Goal: Information Seeking & Learning: Check status

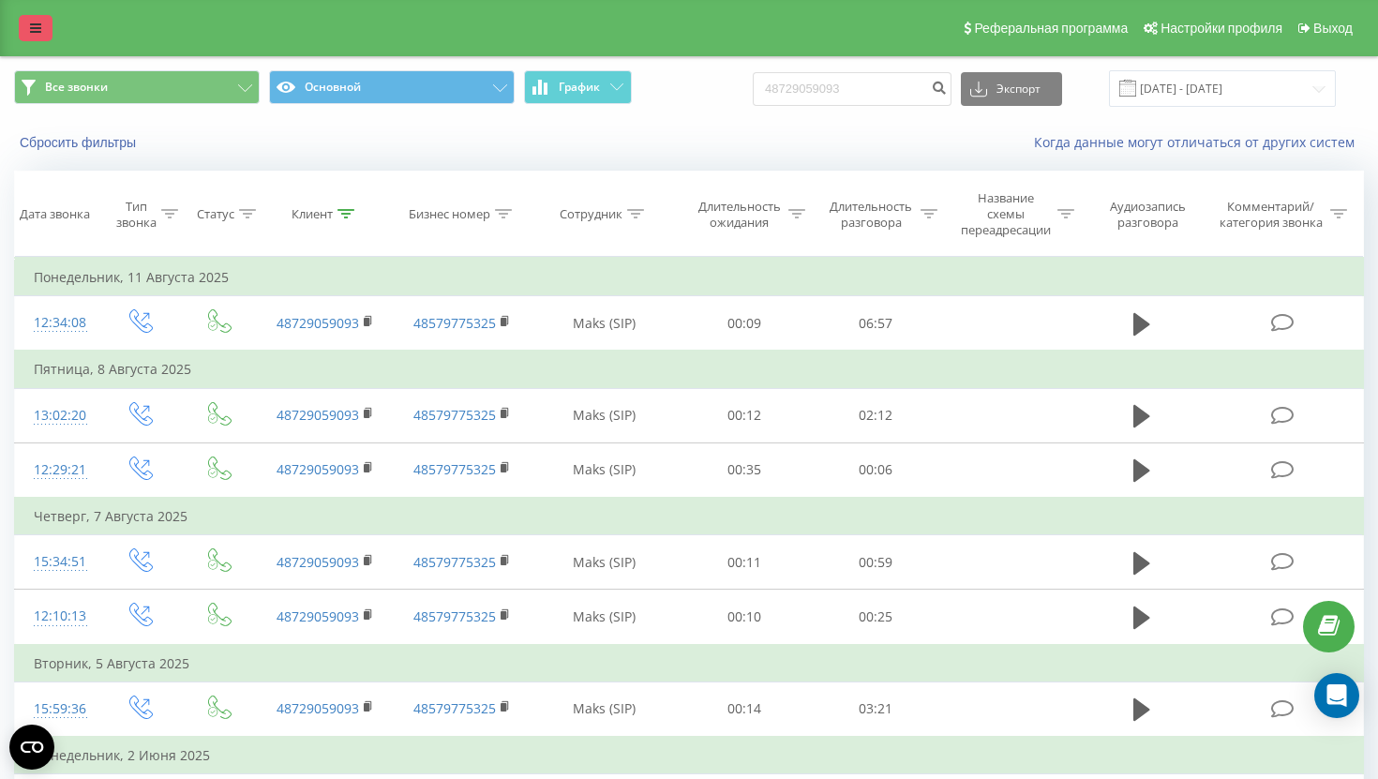
click at [23, 35] on link at bounding box center [36, 28] width 34 height 26
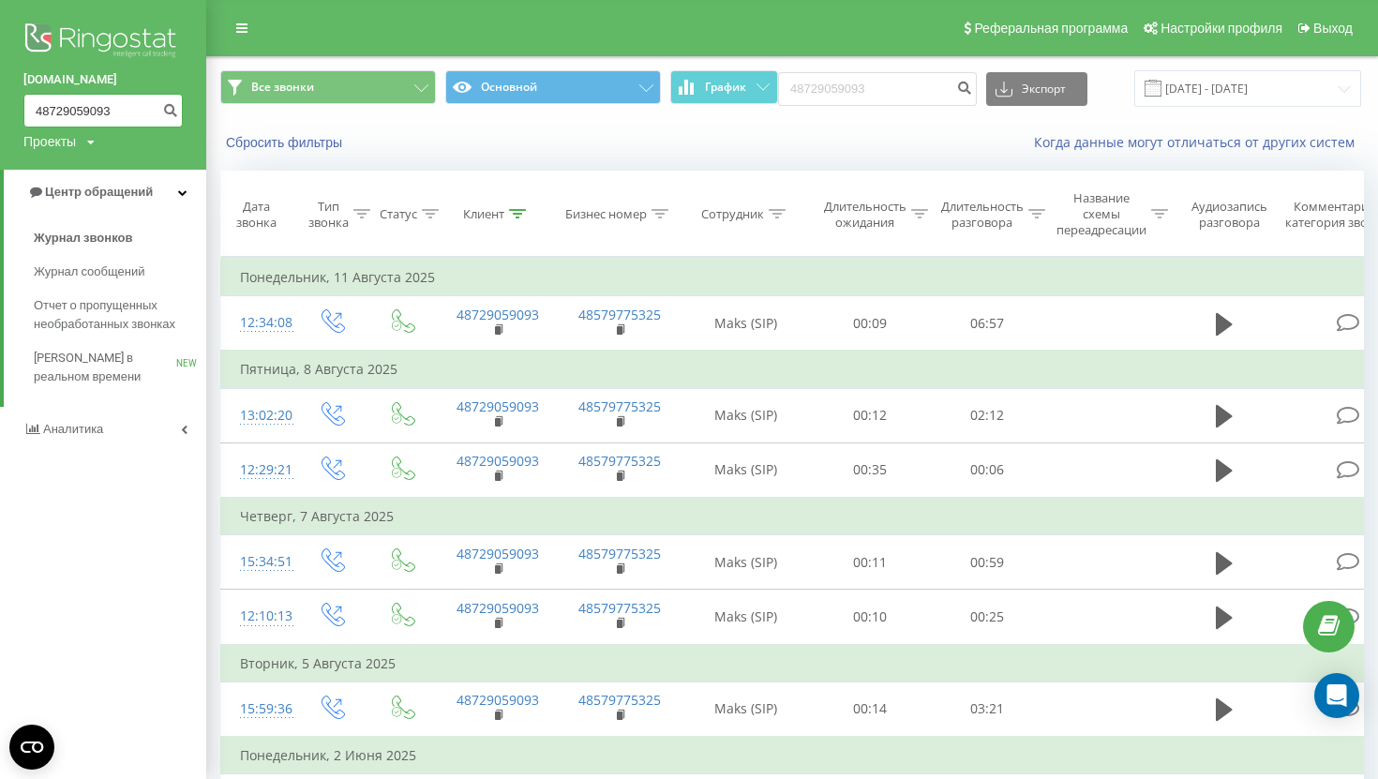
drag, startPoint x: 128, startPoint y: 110, endPoint x: 0, endPoint y: 110, distance: 128.4
click at [0, 110] on div "vsbrothers.com.ua 48729059093 Проекты vsbrothers.com.ua" at bounding box center [103, 85] width 206 height 170
paste input "792599530"
type input "792599530"
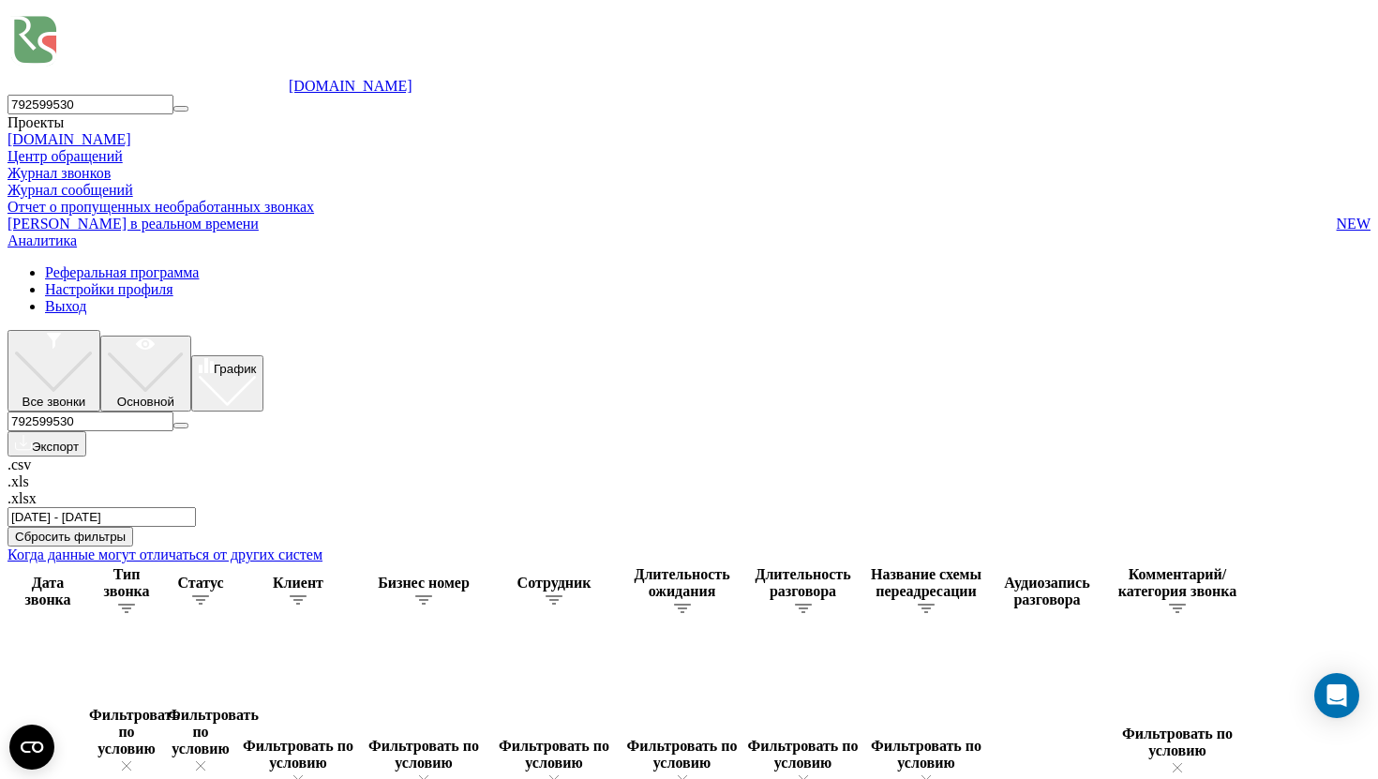
drag, startPoint x: 898, startPoint y: 91, endPoint x: 667, endPoint y: 91, distance: 230.5
click at [678, 330] on div "Все звонки Основной График 792599530 Экспорт .csv .xls .xlsx [DATE] - [DATE]" at bounding box center [688, 428] width 1363 height 197
paste input "[PHONE_NUMBER]"
type input "48 729 059 093"
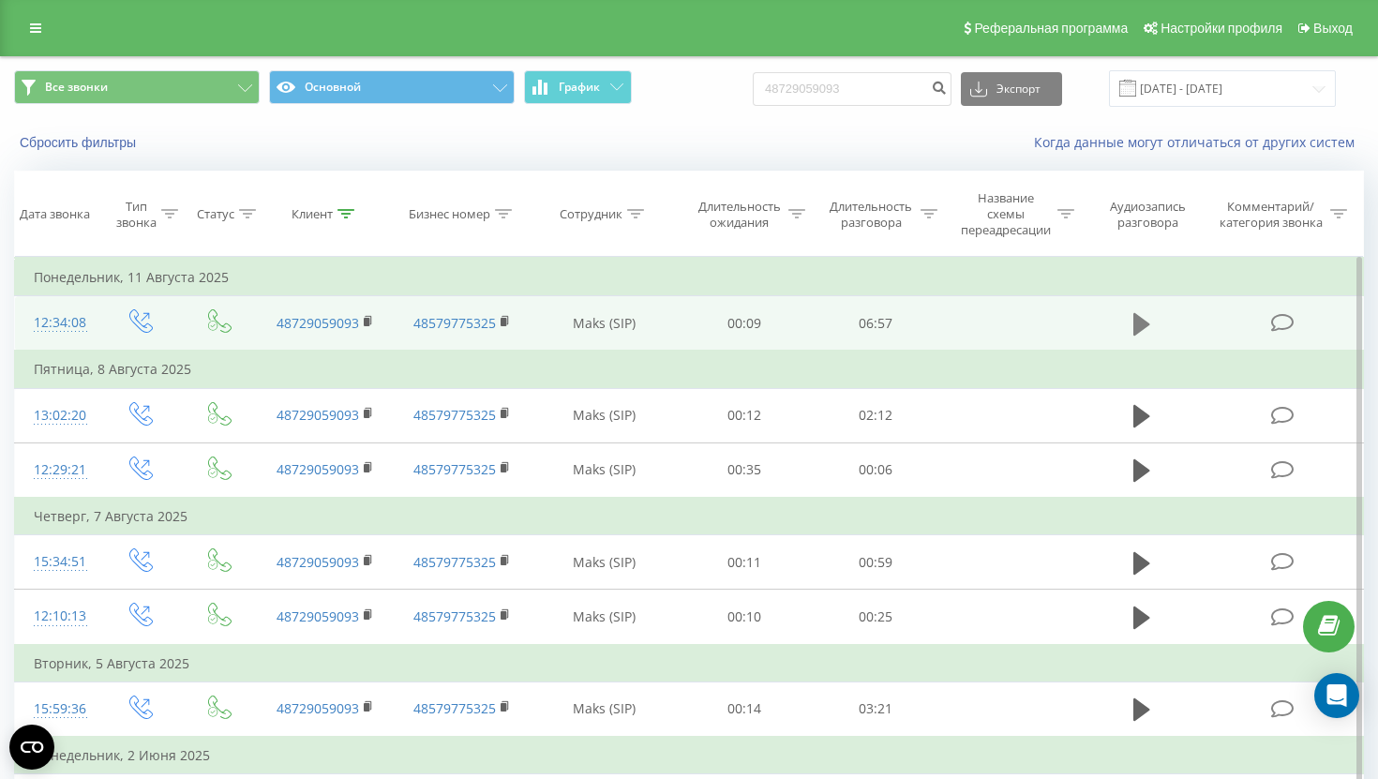
click at [1136, 336] on icon at bounding box center [1141, 324] width 17 height 26
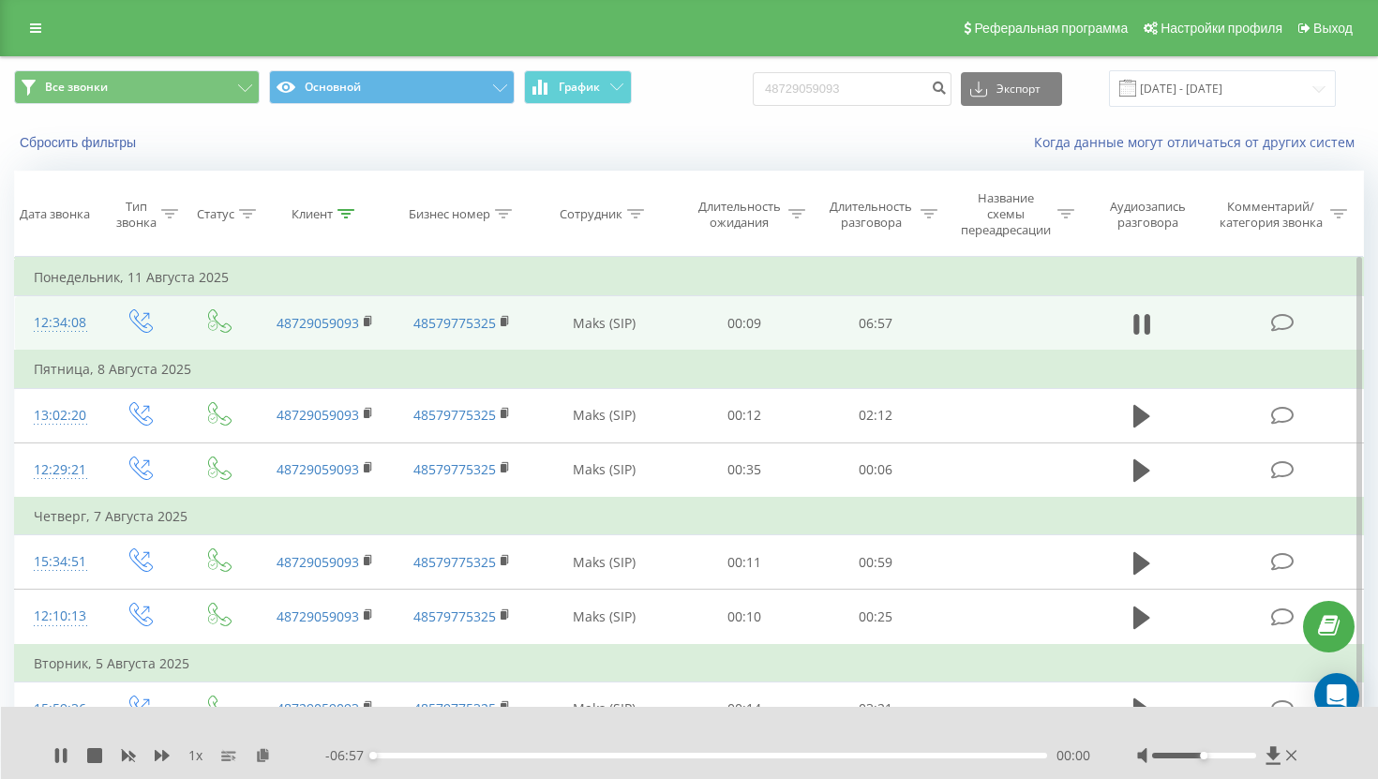
click at [192, 749] on span "1 x" at bounding box center [195, 755] width 14 height 19
click at [199, 758] on span "1 x" at bounding box center [195, 755] width 14 height 19
click at [196, 758] on span "1 x" at bounding box center [195, 755] width 14 height 19
click at [198, 754] on span "1 x" at bounding box center [195, 755] width 14 height 19
click at [190, 754] on span "1 x" at bounding box center [195, 755] width 14 height 19
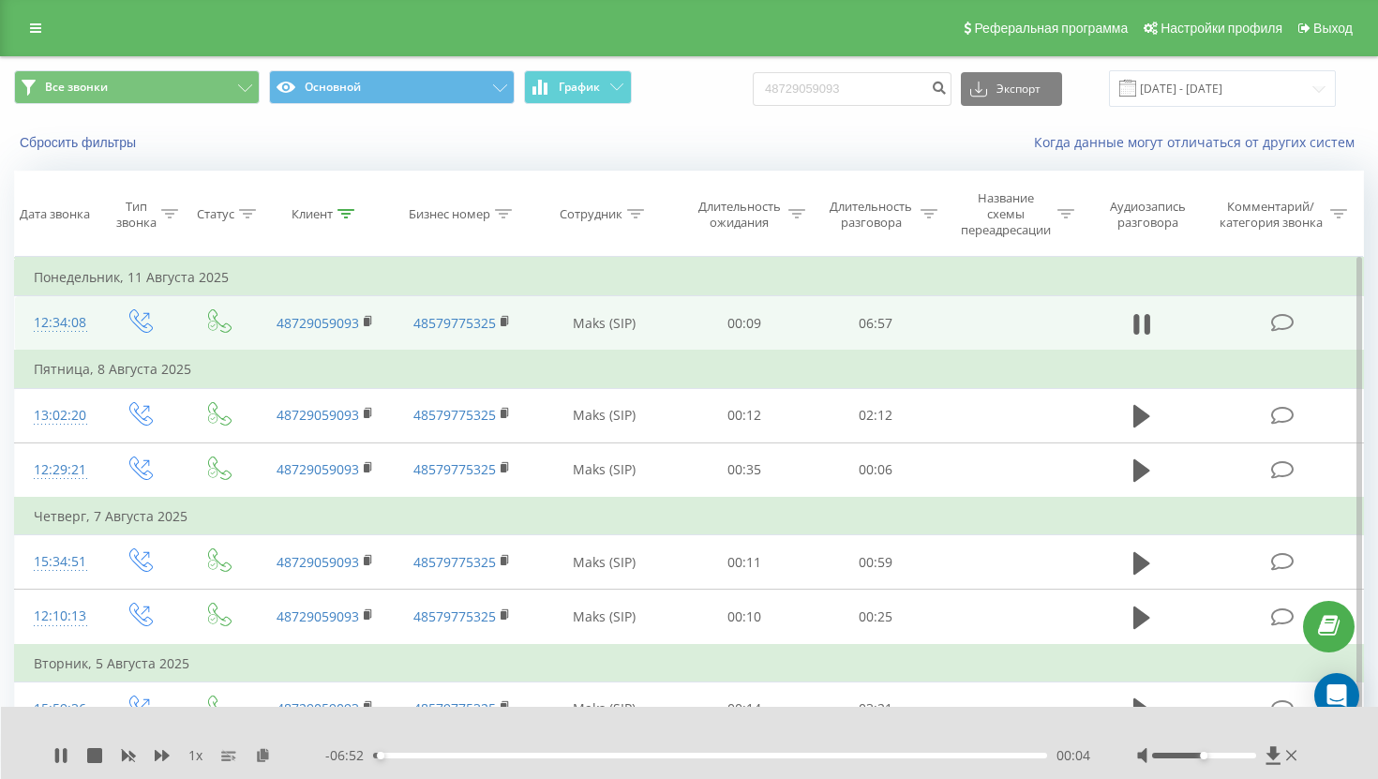
click at [190, 754] on span "1 x" at bounding box center [195, 755] width 14 height 19
click at [195, 755] on span "1 x" at bounding box center [195, 755] width 14 height 19
click at [406, 754] on div "00:08" at bounding box center [710, 756] width 674 height 6
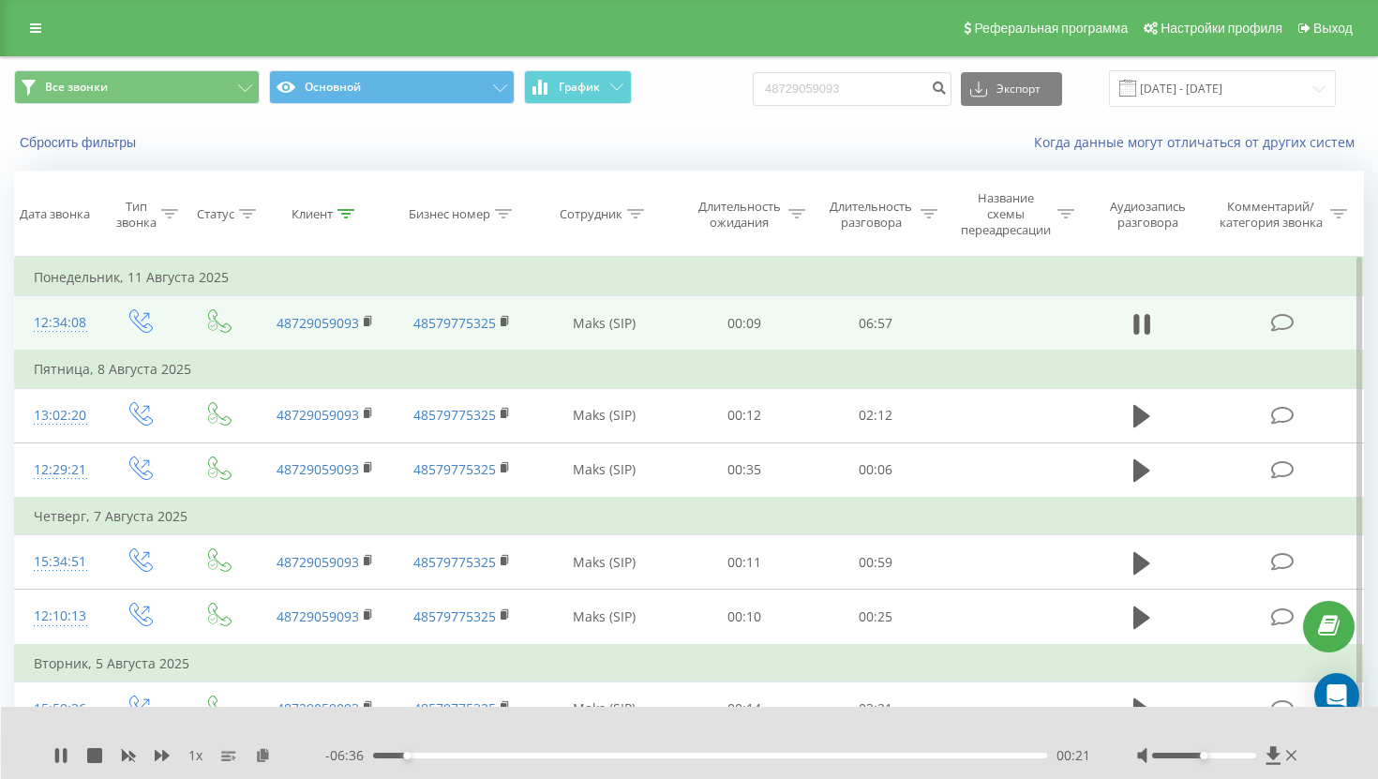
click at [430, 754] on div "00:21" at bounding box center [710, 756] width 674 height 6
click at [489, 756] on div "00:58" at bounding box center [710, 756] width 674 height 6
click at [528, 755] on div "01:17" at bounding box center [710, 756] width 674 height 6
click at [566, 755] on div "01:59" at bounding box center [710, 756] width 674 height 6
click at [579, 755] on div "02:07" at bounding box center [710, 756] width 674 height 6
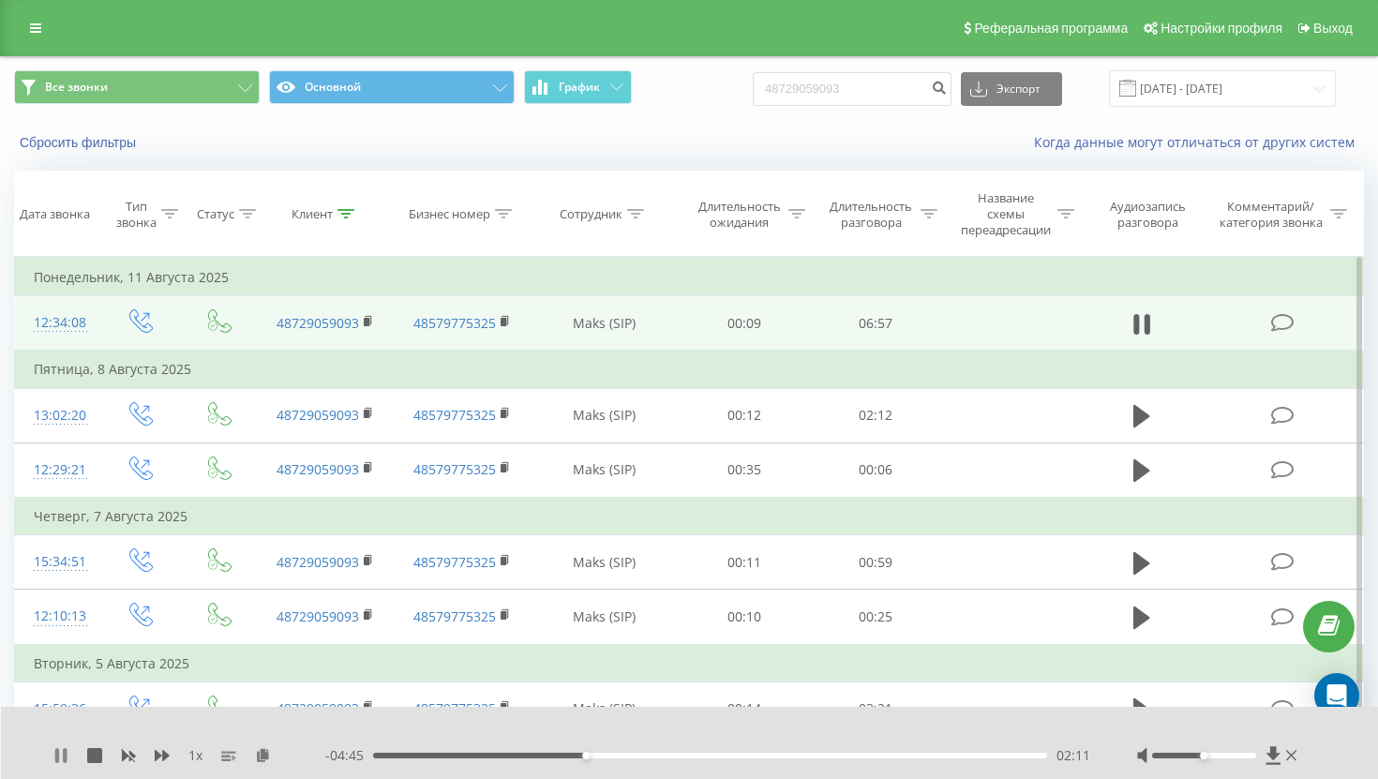
click at [65, 753] on icon at bounding box center [65, 755] width 4 height 15
drag, startPoint x: 899, startPoint y: 94, endPoint x: 658, endPoint y: 94, distance: 240.9
click at [658, 94] on div "Все звонки Основной График 48729059093 Экспорт .csv .xls .xlsx 21.05.2025 - 21.…" at bounding box center [689, 88] width 1350 height 37
paste input "791 555 368"
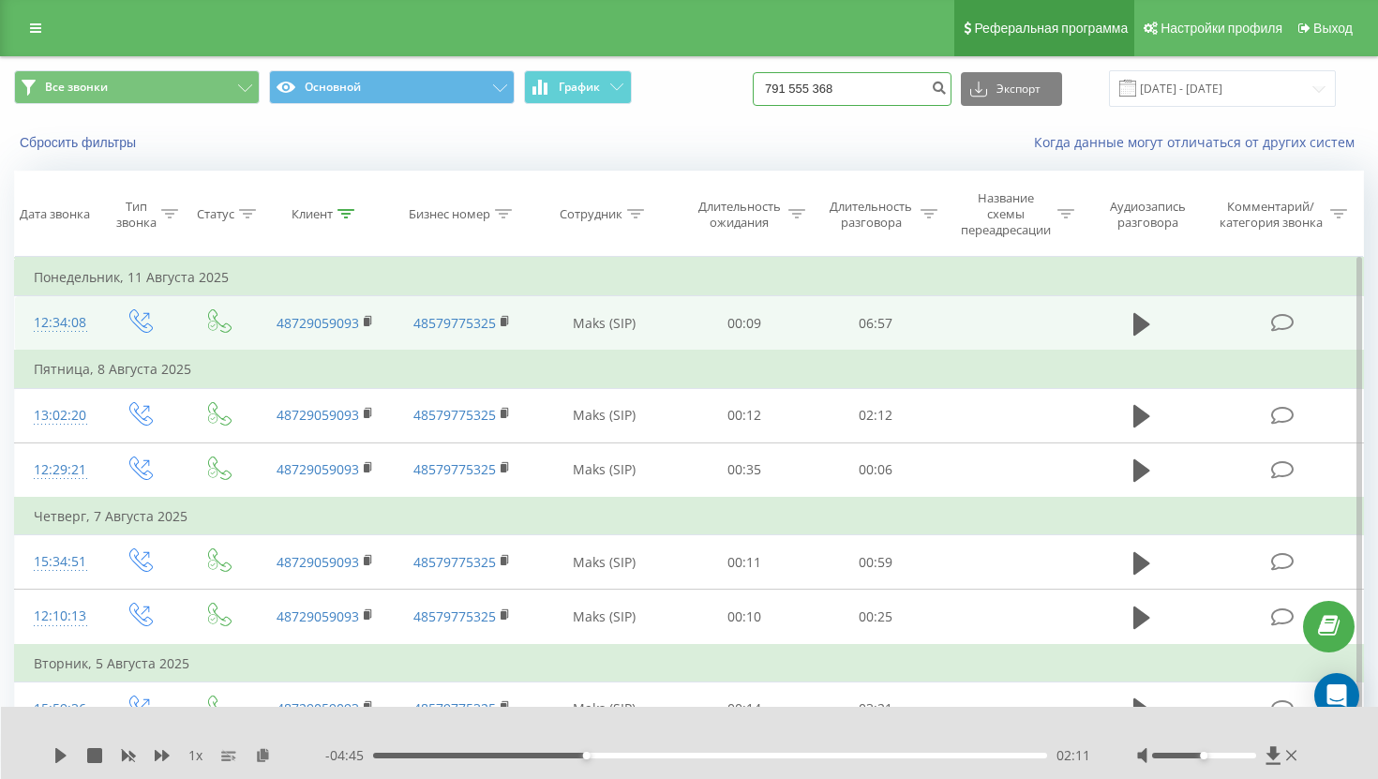
type input "791 555 368"
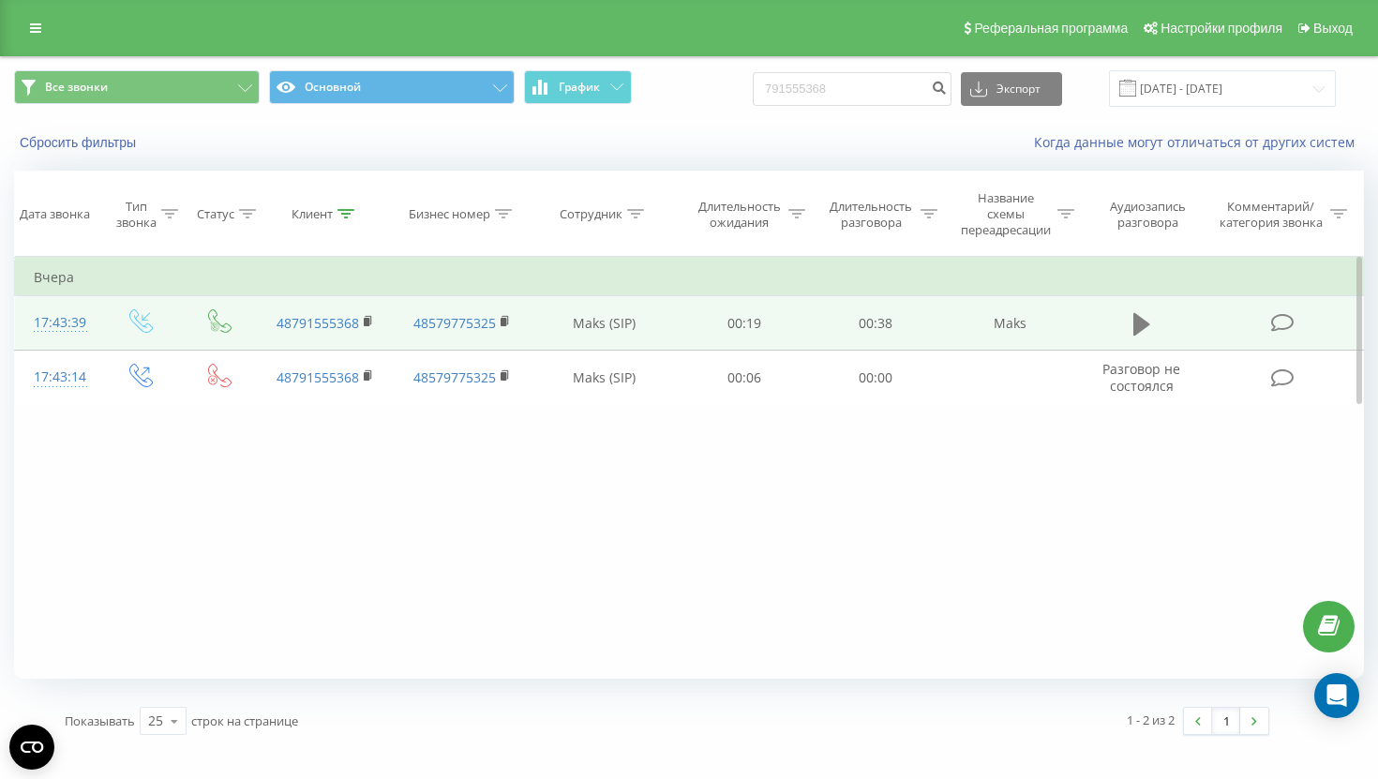
click at [1141, 326] on icon at bounding box center [1141, 324] width 17 height 22
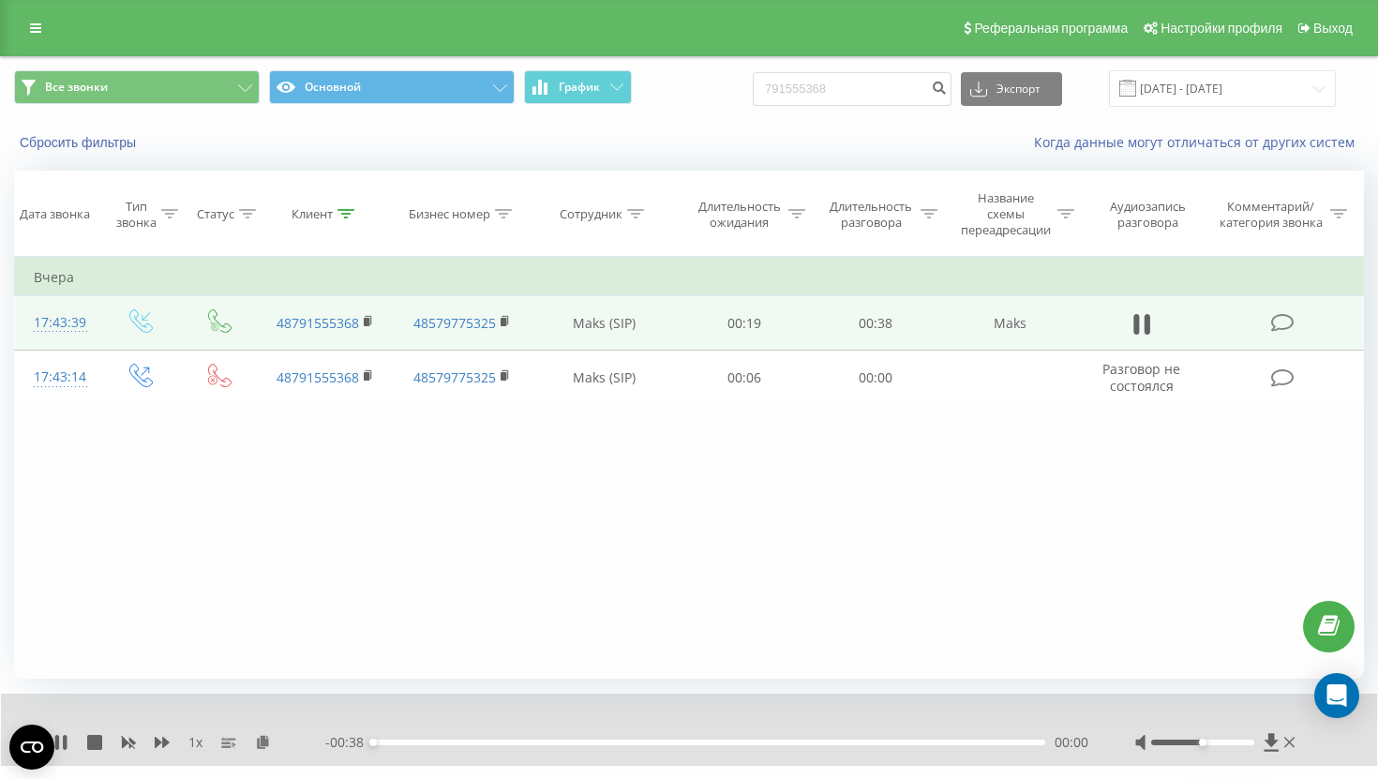
click at [574, 745] on div "- 00:38 00:00 00:00" at bounding box center [706, 742] width 763 height 19
click at [586, 743] on div "00:00" at bounding box center [709, 742] width 672 height 6
click at [698, 742] on div "00:13" at bounding box center [709, 742] width 672 height 6
click at [828, 742] on div "00:19" at bounding box center [709, 742] width 672 height 6
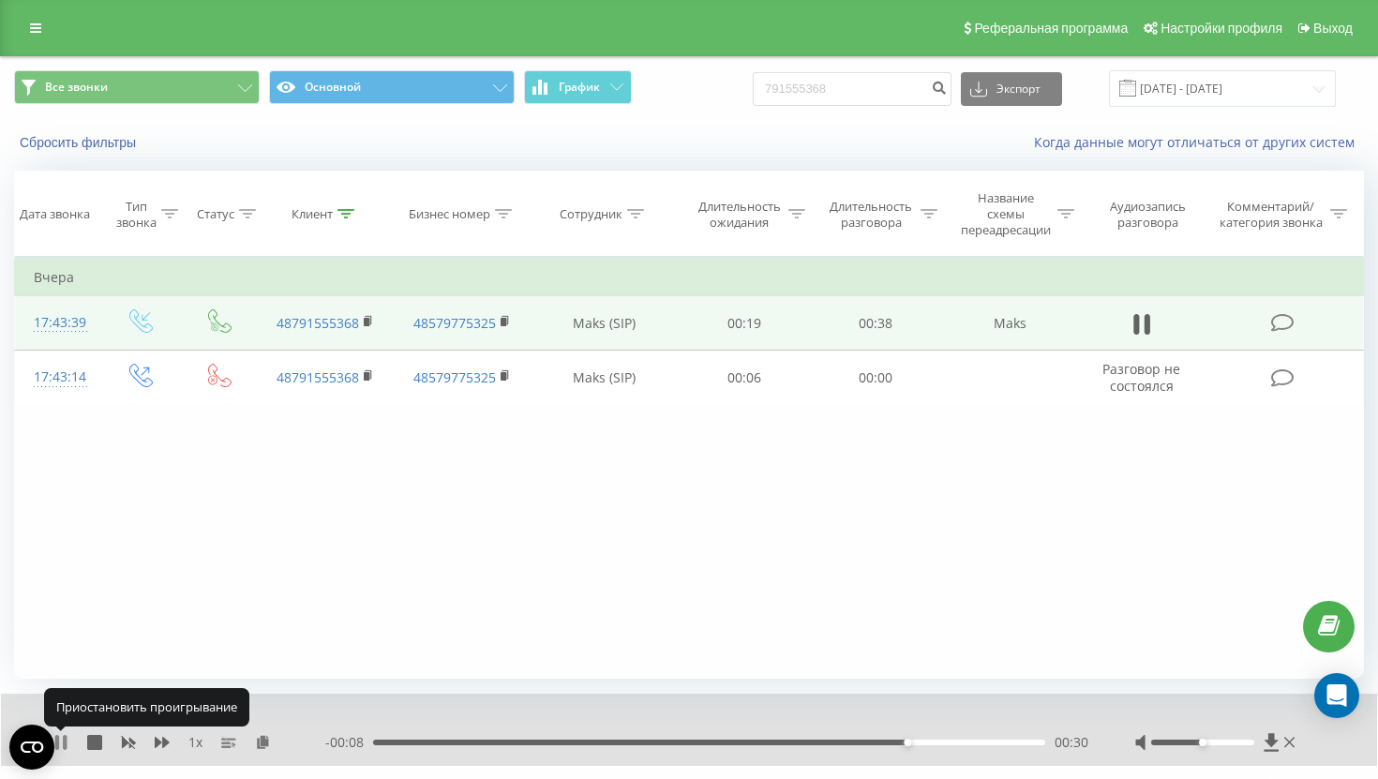
click at [65, 746] on icon at bounding box center [65, 742] width 4 height 15
click at [33, 30] on icon at bounding box center [35, 28] width 11 height 13
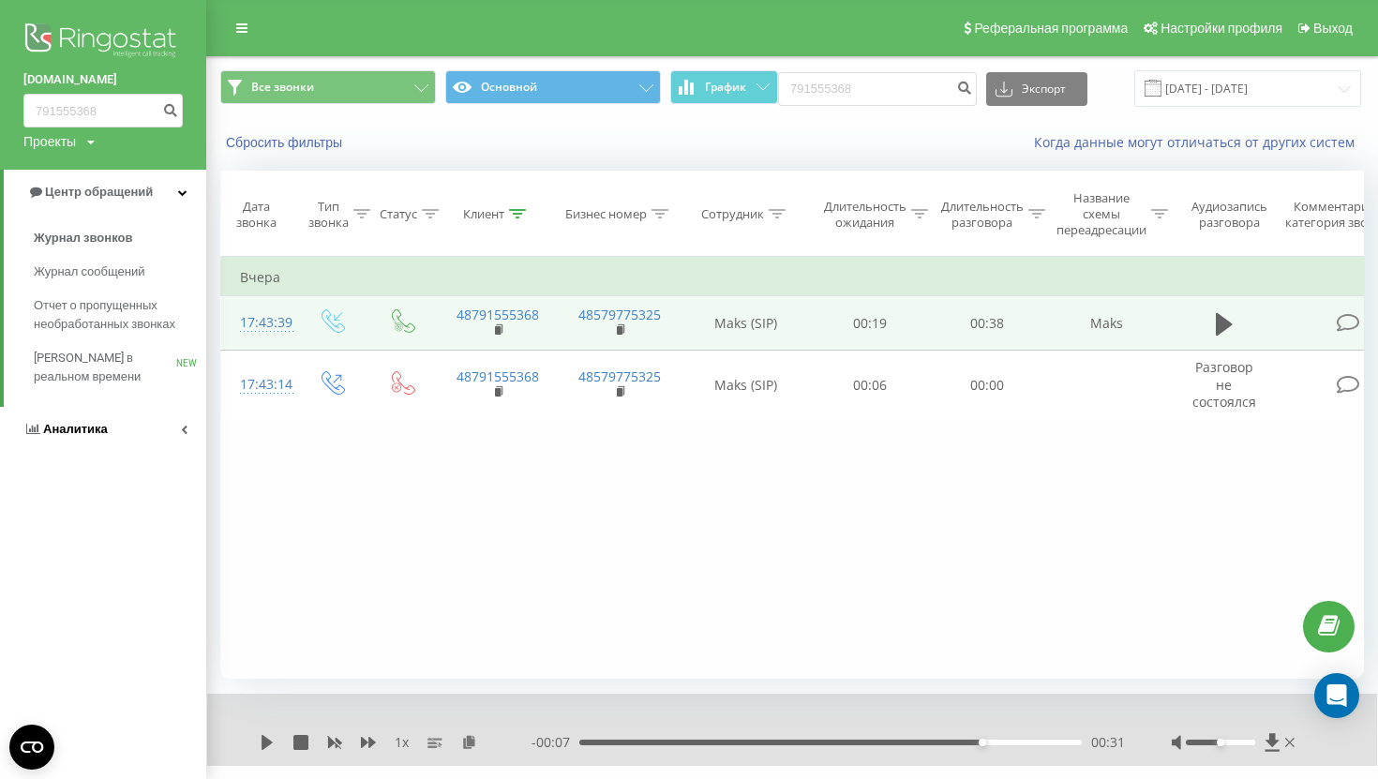
click at [83, 424] on span "Аналитика" at bounding box center [75, 429] width 65 height 14
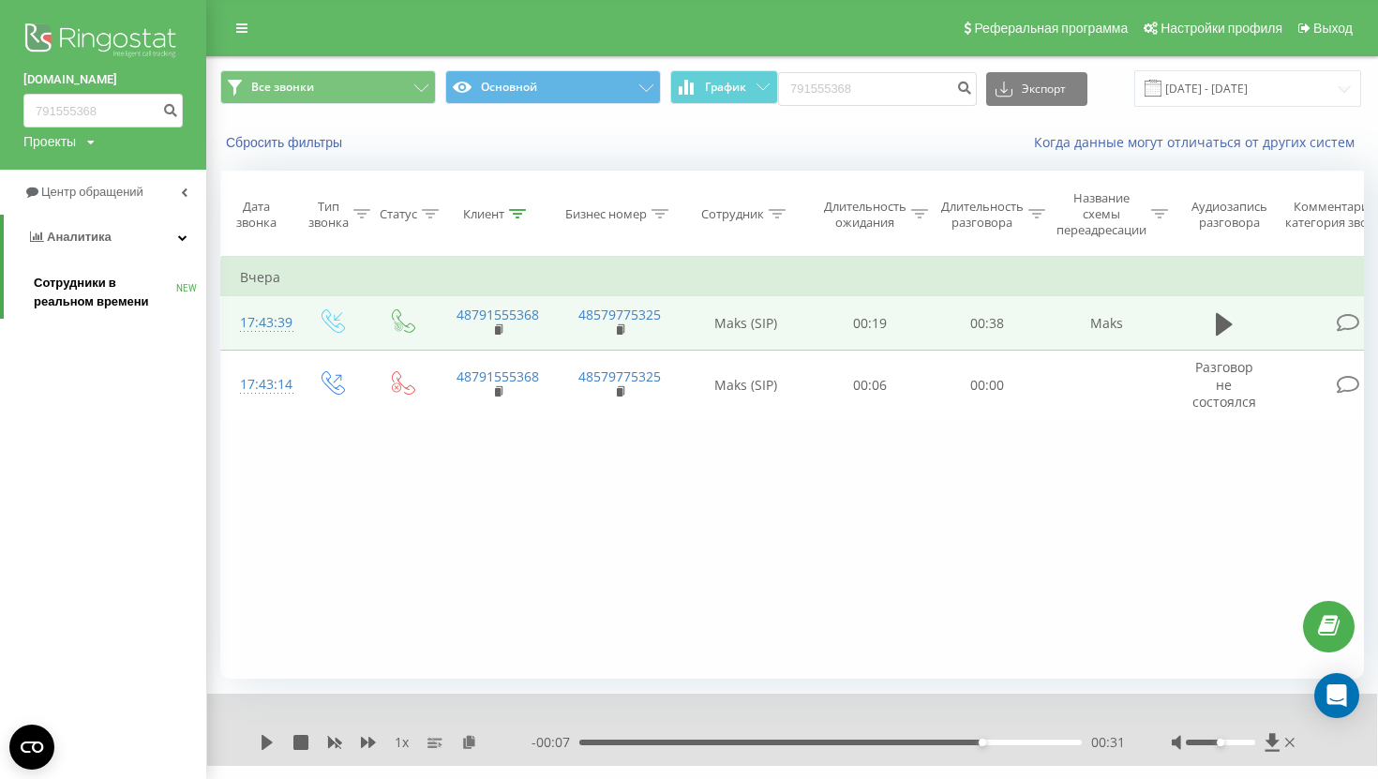
click at [101, 291] on span "Сотрудники в реальном времени" at bounding box center [105, 292] width 142 height 37
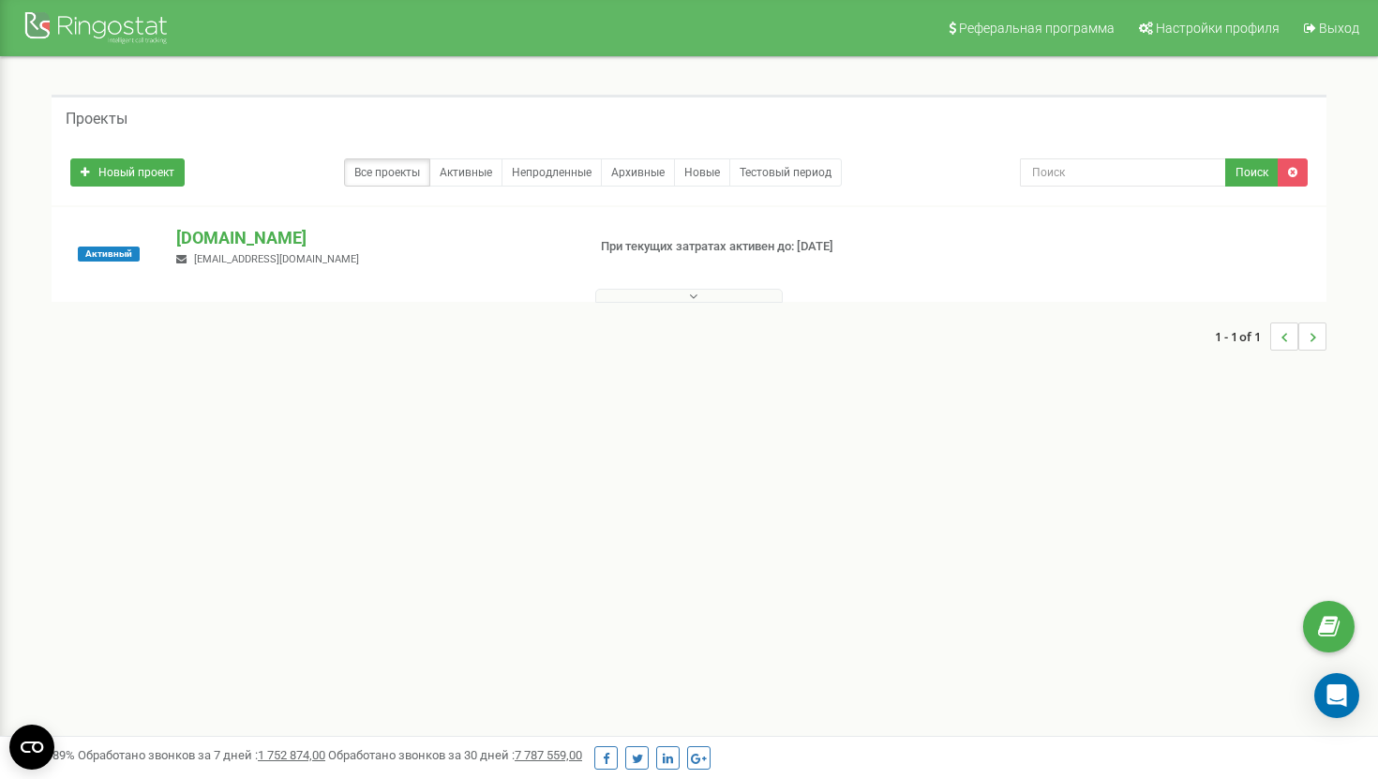
click at [757, 282] on div at bounding box center [688, 291] width 1265 height 19
click at [754, 287] on div at bounding box center [688, 291] width 1265 height 19
click at [743, 298] on button at bounding box center [688, 296] width 187 height 14
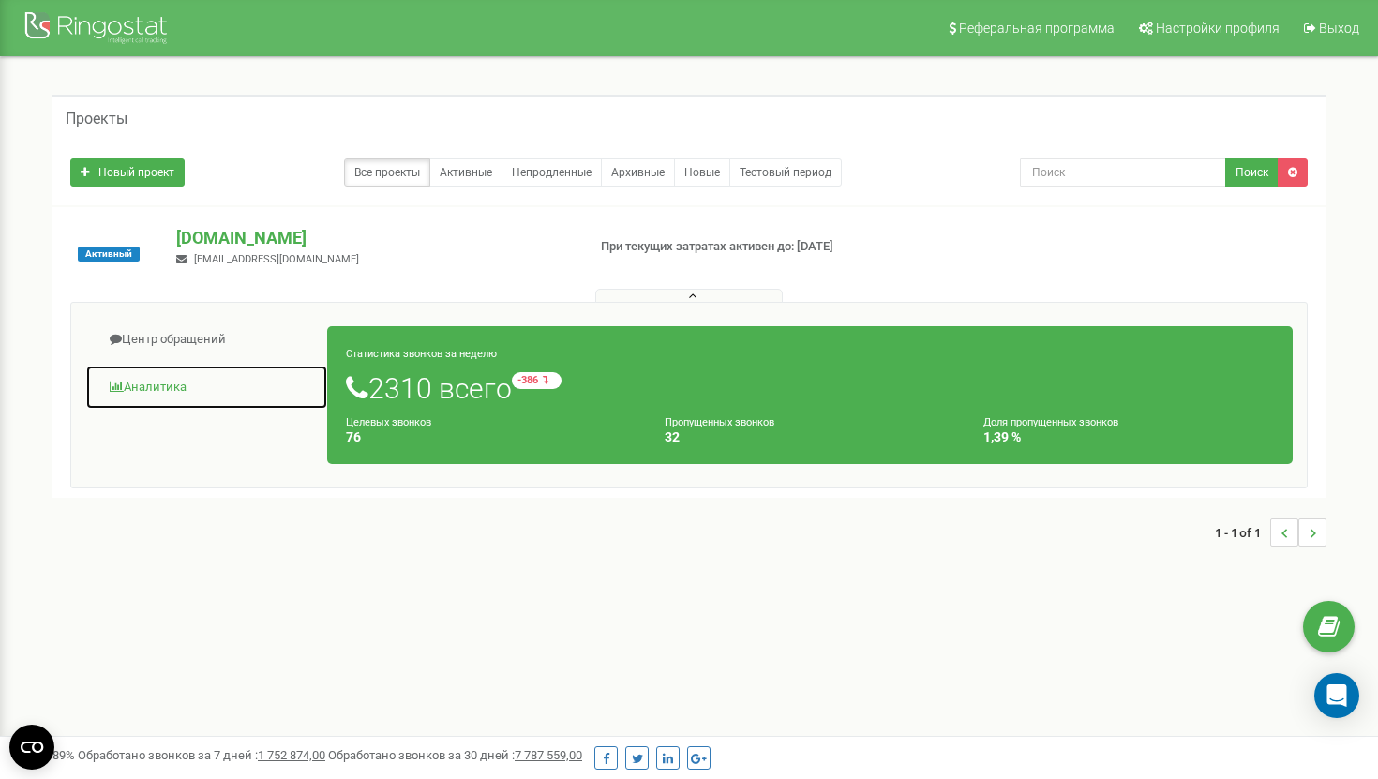
click at [121, 380] on span at bounding box center [117, 386] width 14 height 12
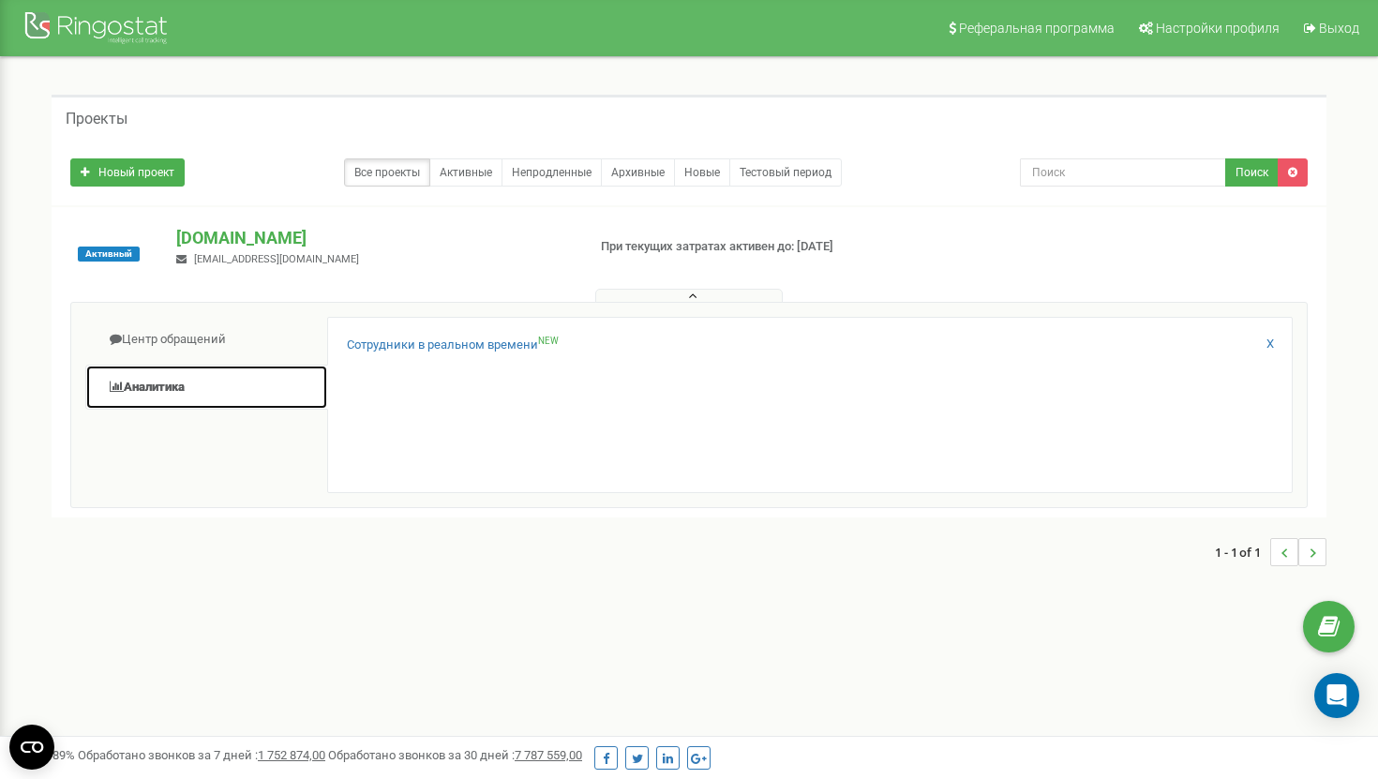
click at [121, 380] on span at bounding box center [117, 386] width 14 height 12
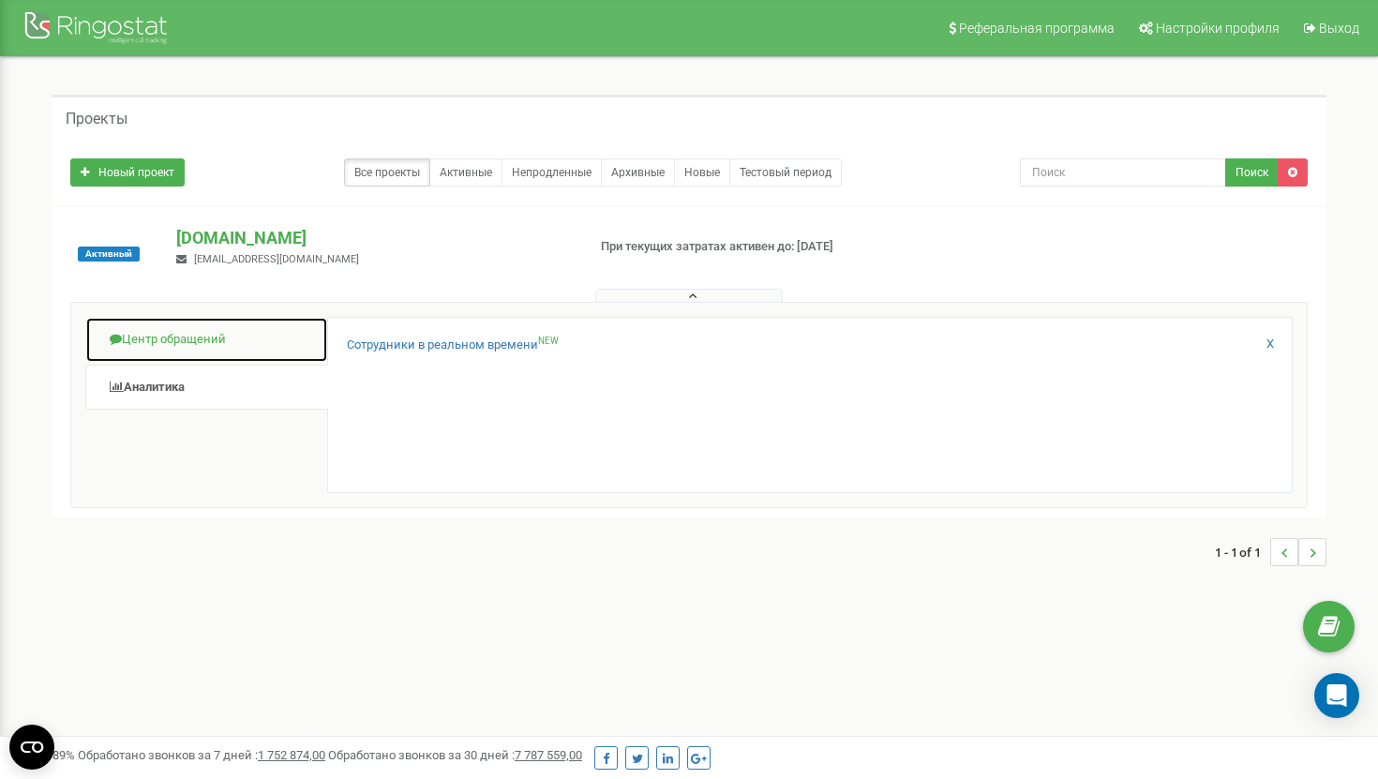
click at [148, 346] on link "Центр обращений" at bounding box center [206, 340] width 243 height 46
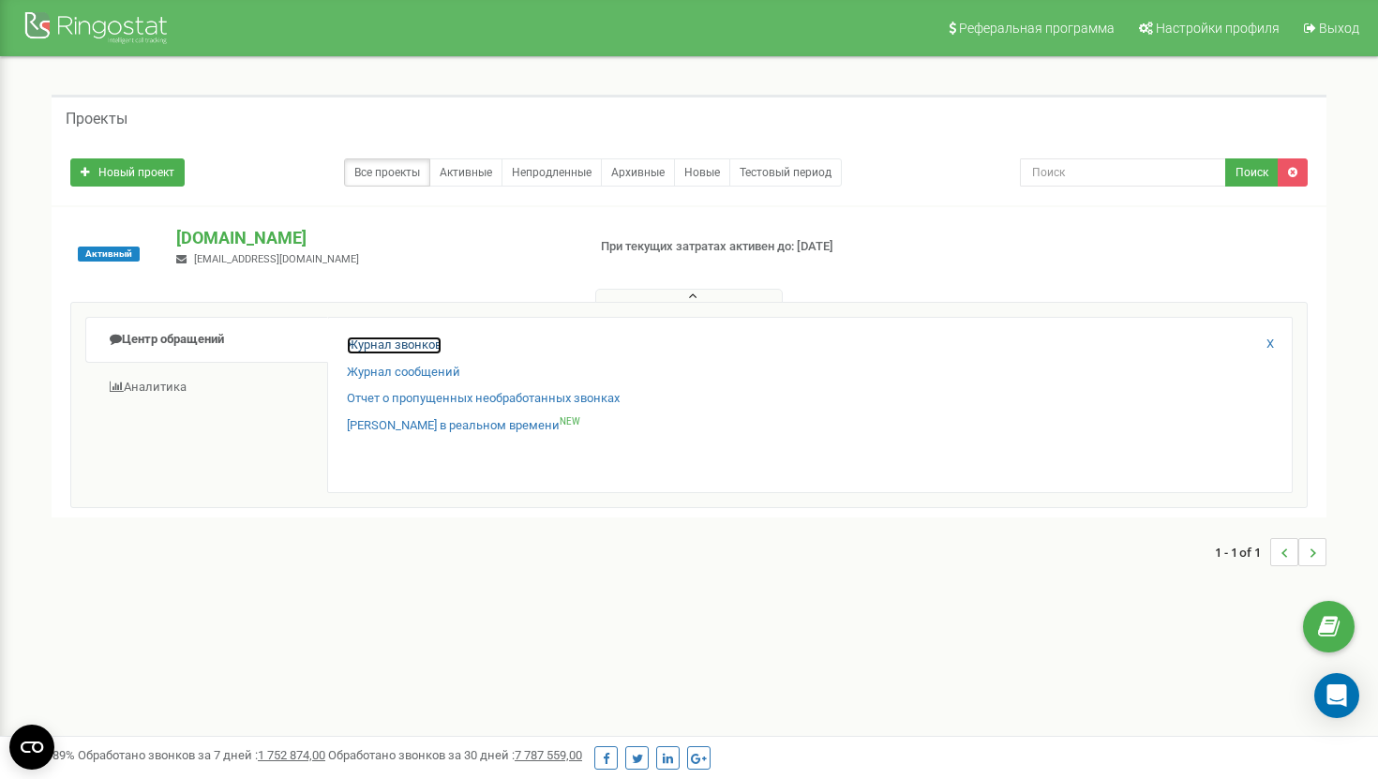
click at [379, 344] on link "Журнал звонков" at bounding box center [394, 345] width 95 height 18
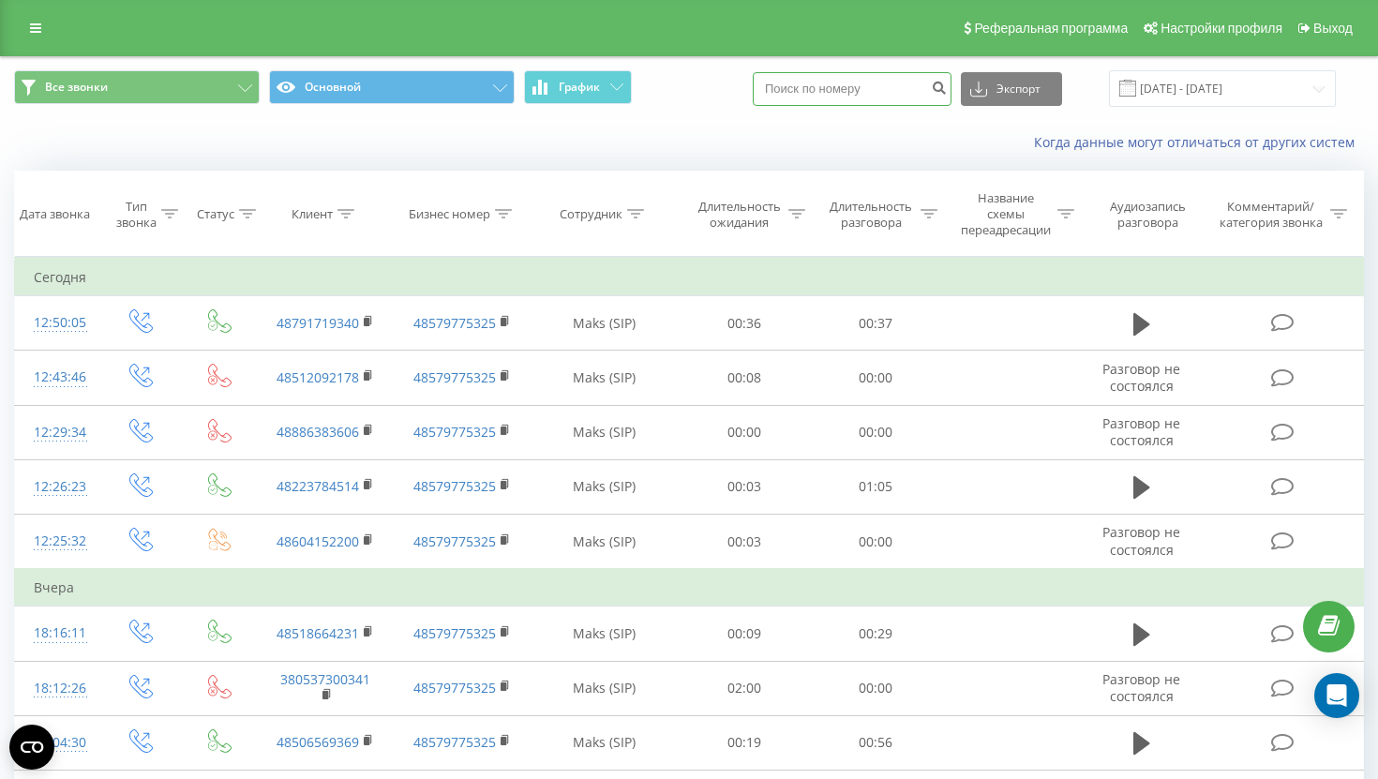
click at [888, 83] on input at bounding box center [852, 89] width 199 height 34
paste input "[PHONE_NUMBER]"
type input "48 505 076 404"
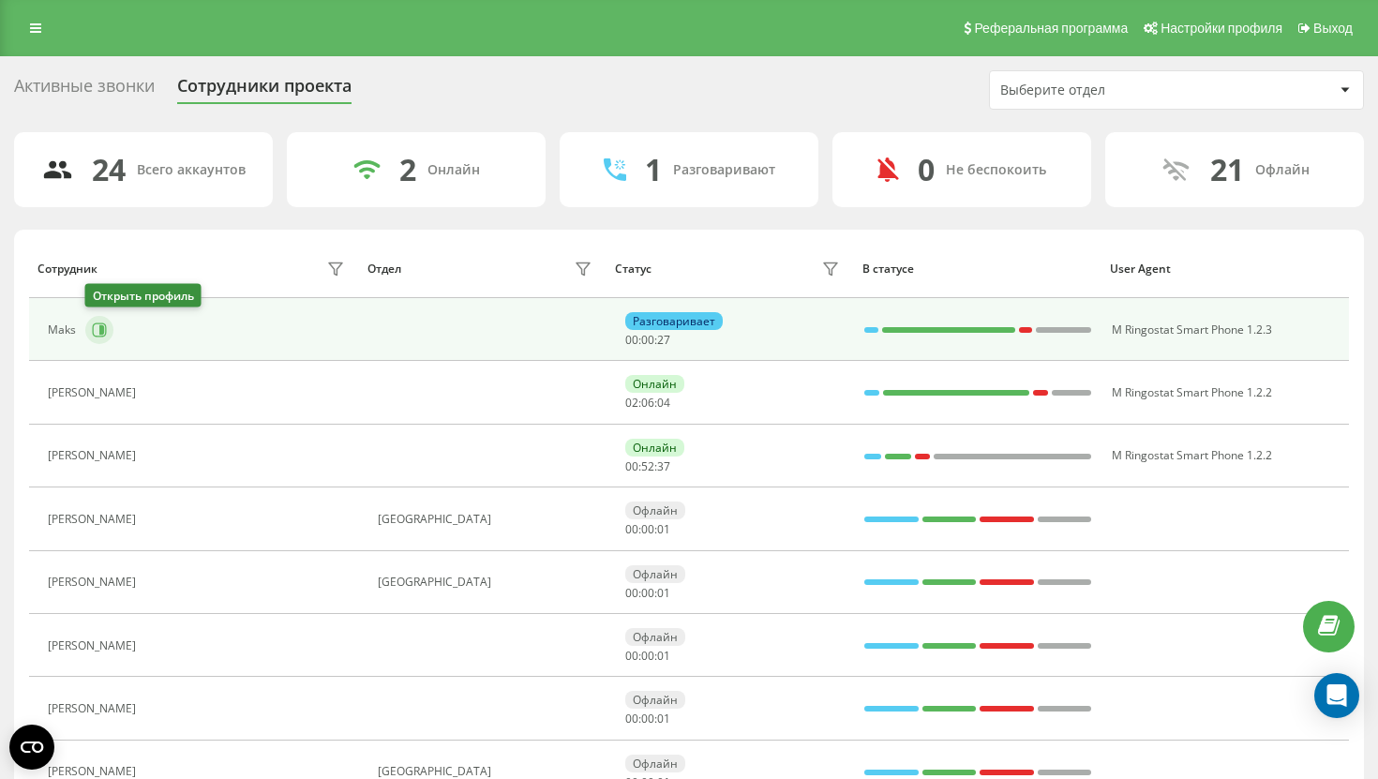
click at [98, 323] on icon at bounding box center [99, 329] width 15 height 15
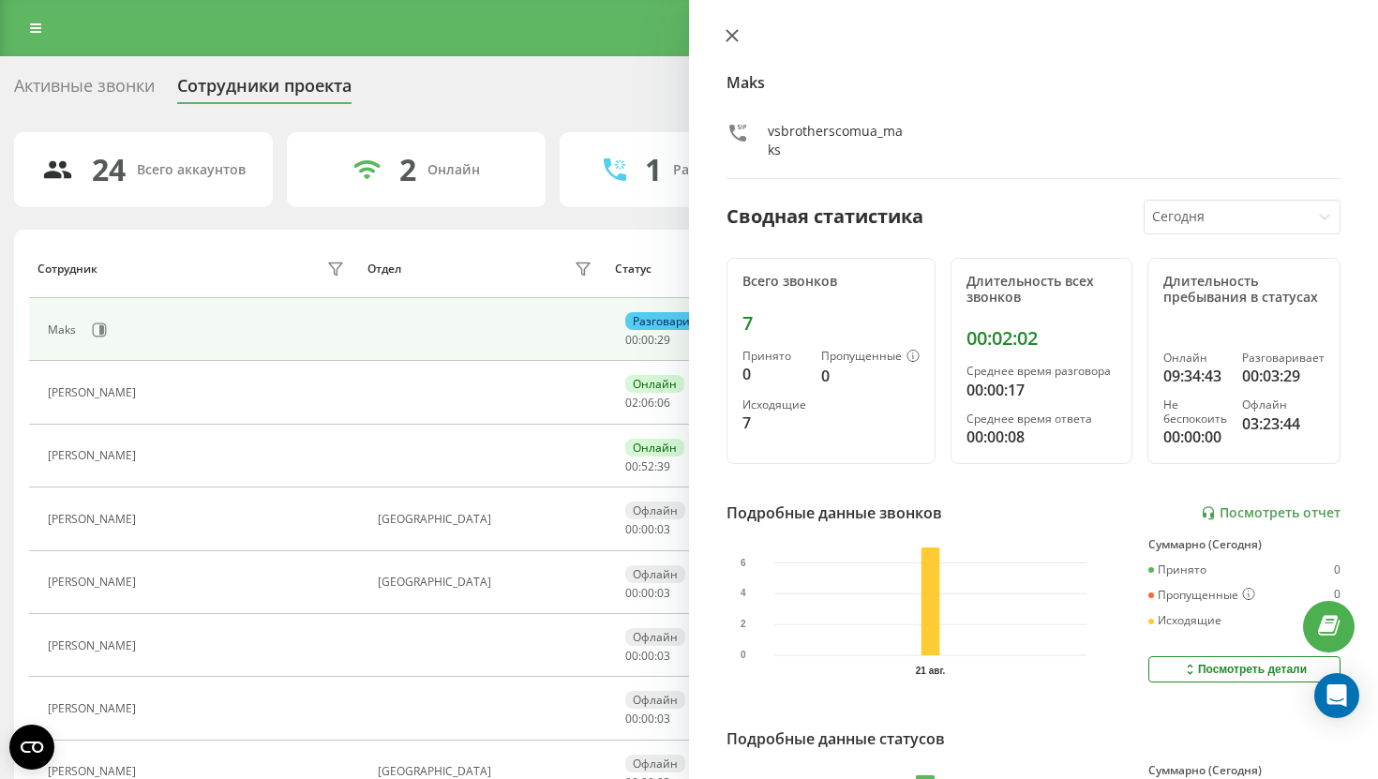
click at [729, 37] on icon at bounding box center [731, 35] width 13 height 13
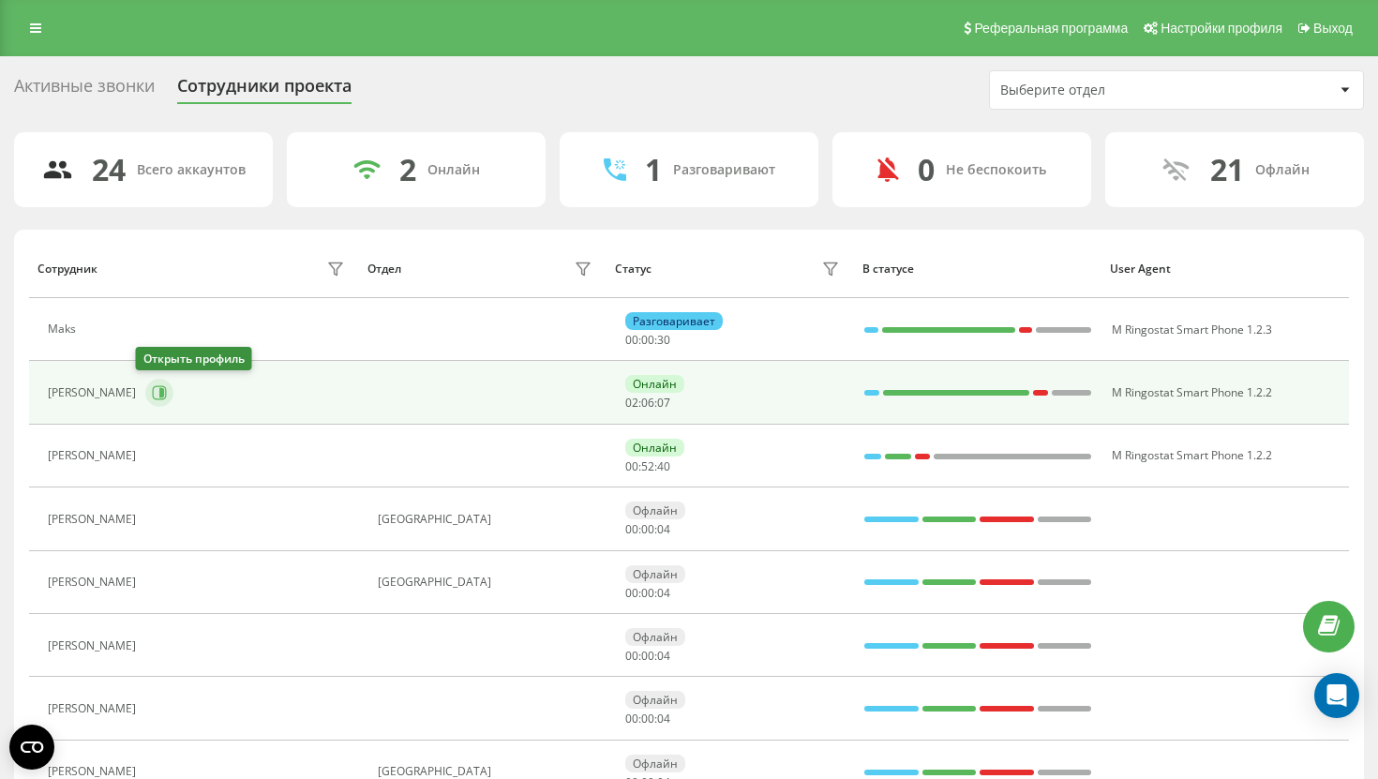
click at [145, 394] on button at bounding box center [159, 393] width 28 height 28
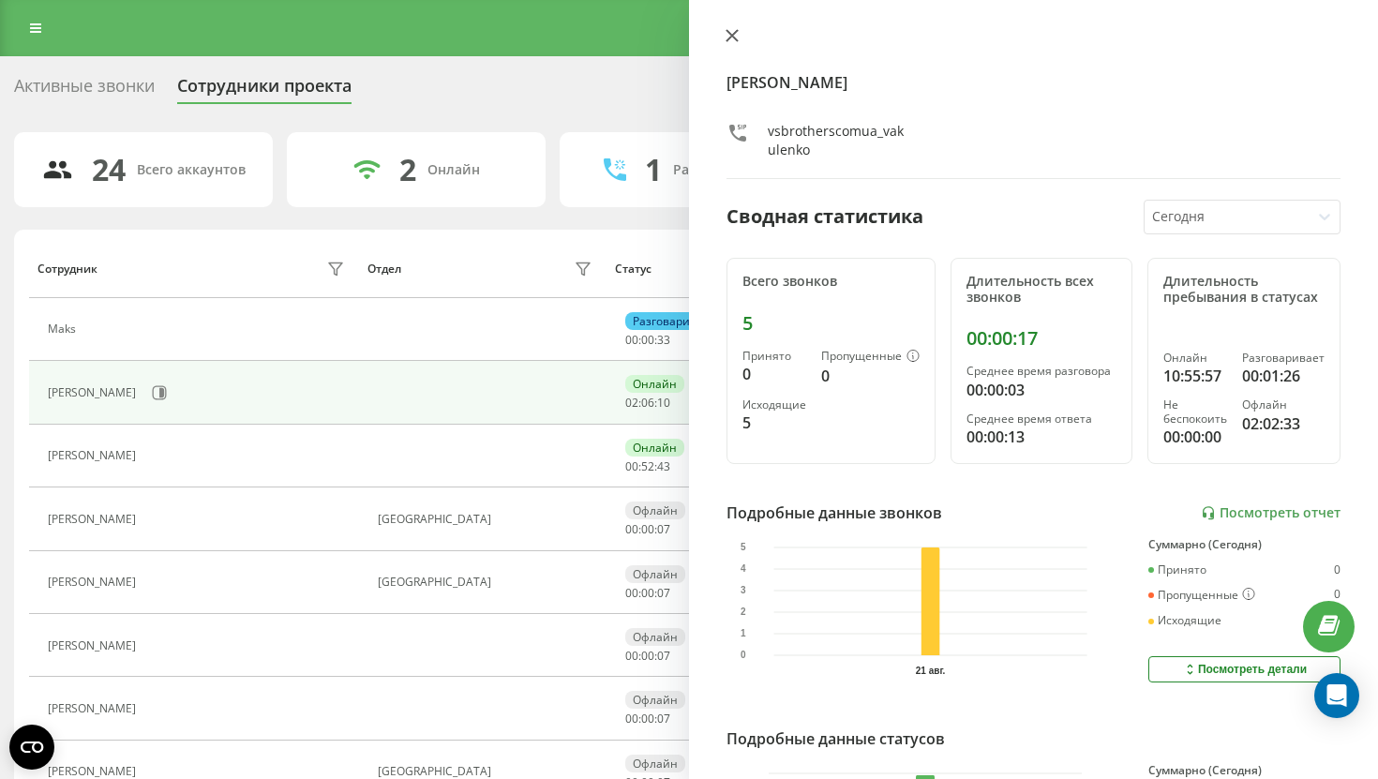
click at [723, 34] on button at bounding box center [732, 37] width 24 height 18
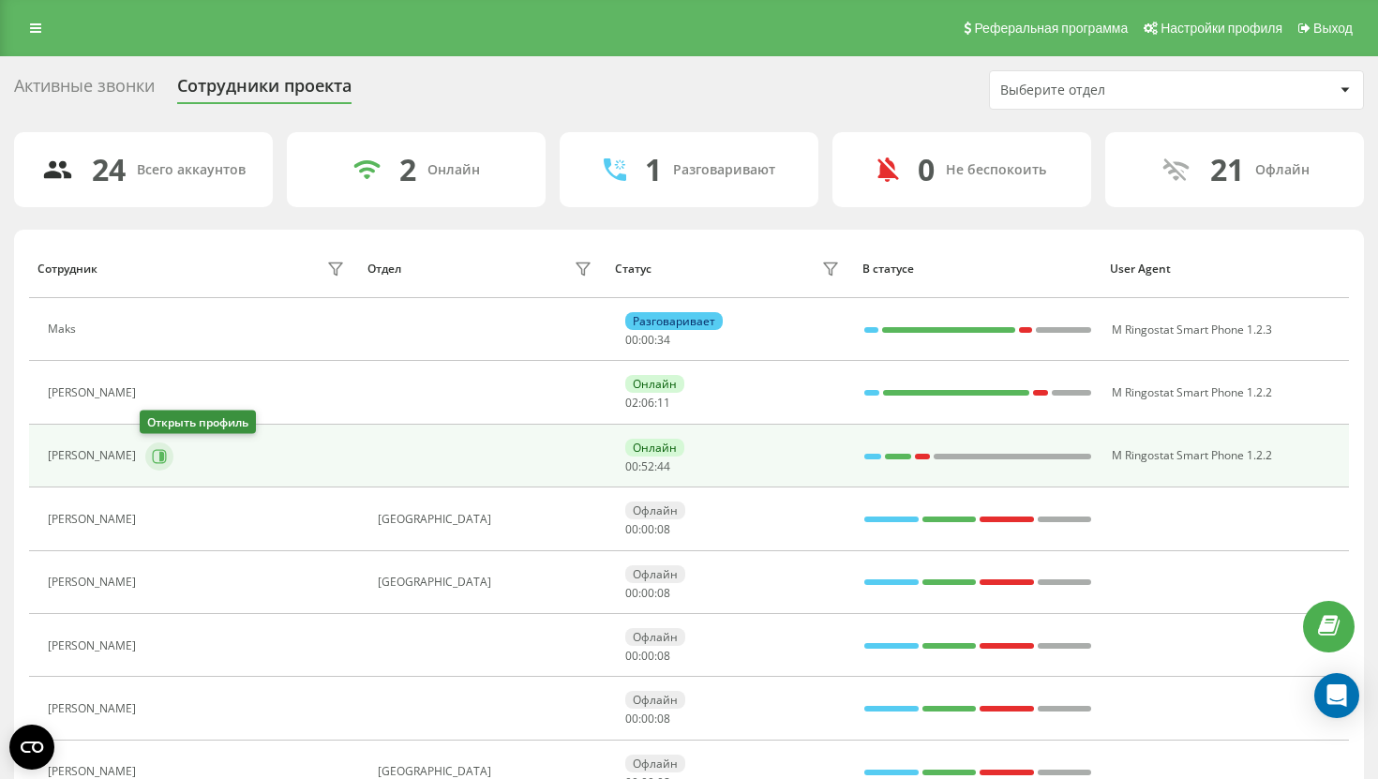
click at [145, 462] on button at bounding box center [159, 456] width 28 height 28
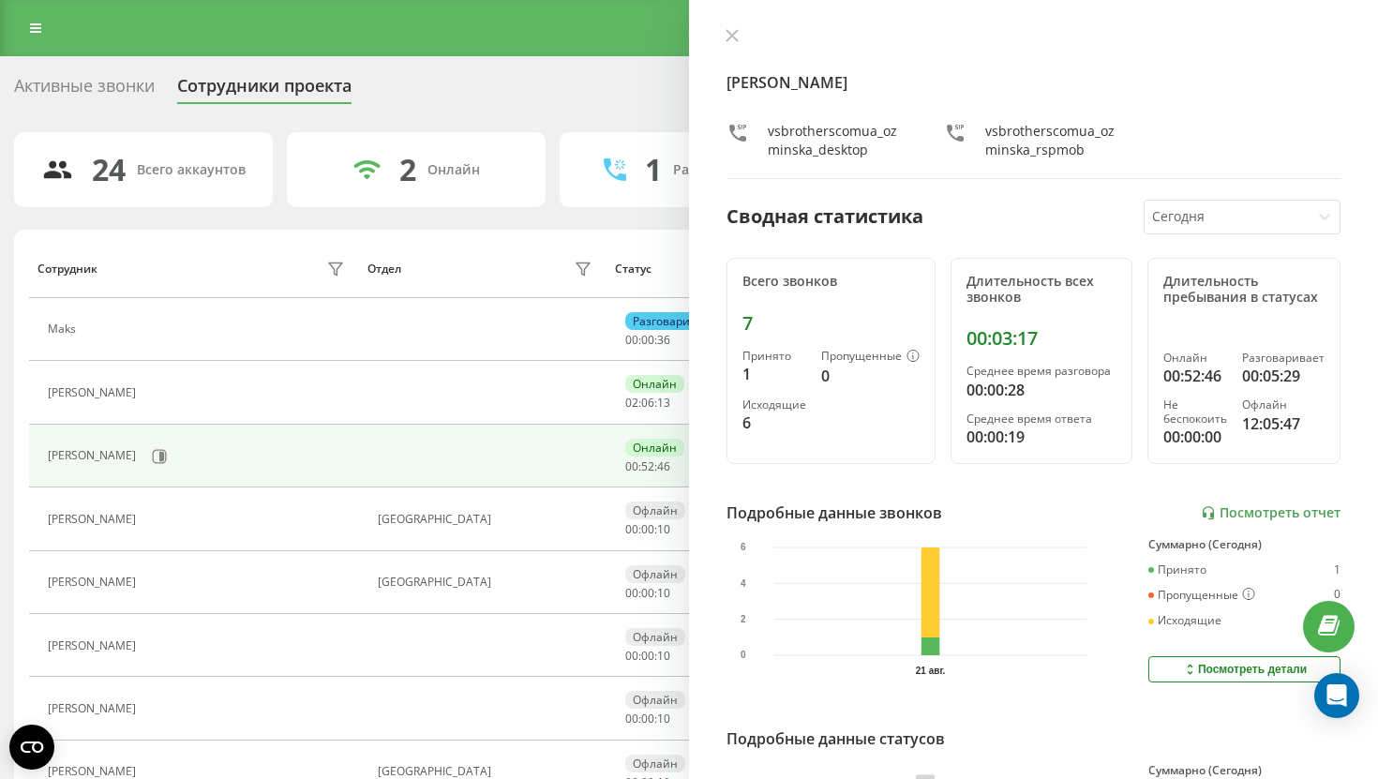
click at [729, 49] on div "Yuliia Ozminska vsbrotherscomua_ozminska_desktop vsbrotherscomua_ozminska_rspmob" at bounding box center [1033, 103] width 614 height 151
click at [730, 38] on icon at bounding box center [731, 35] width 11 height 11
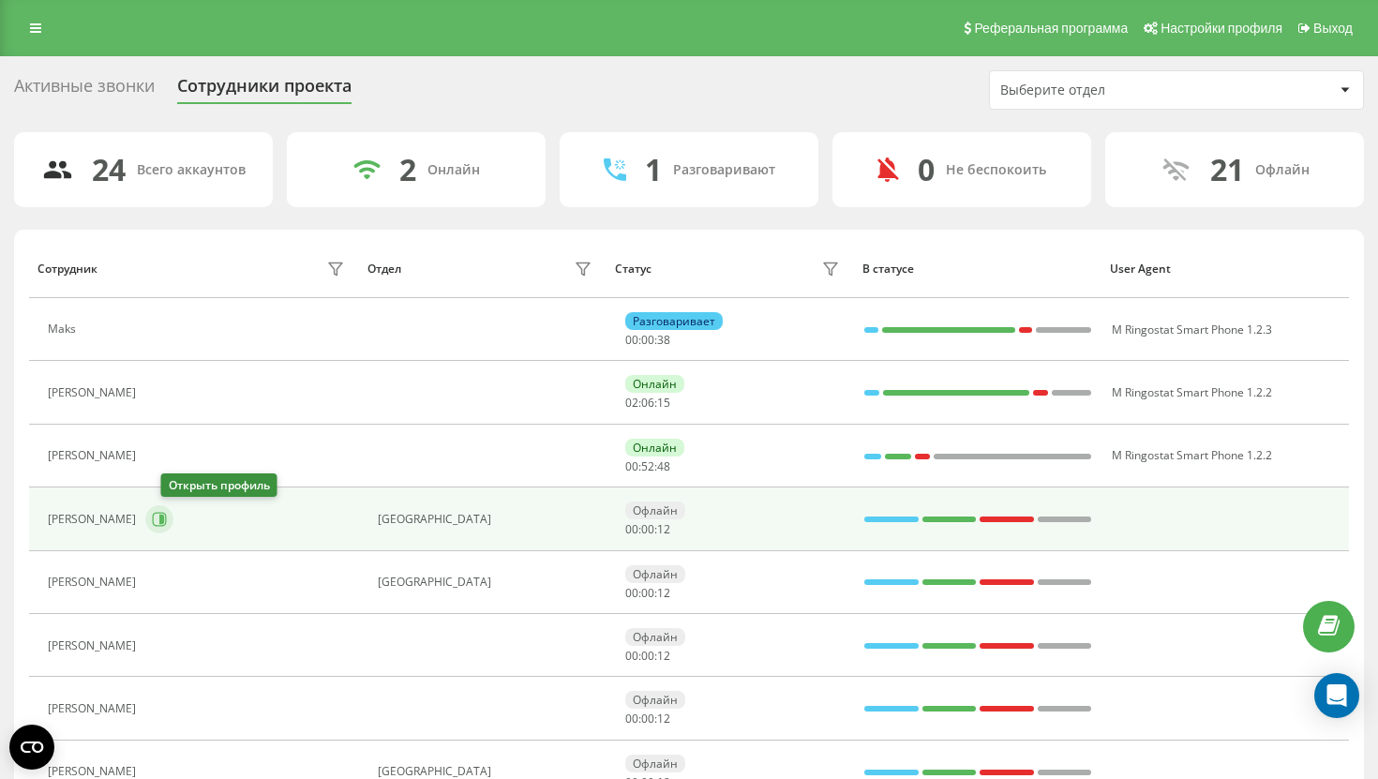
click at [164, 518] on icon at bounding box center [161, 519] width 5 height 9
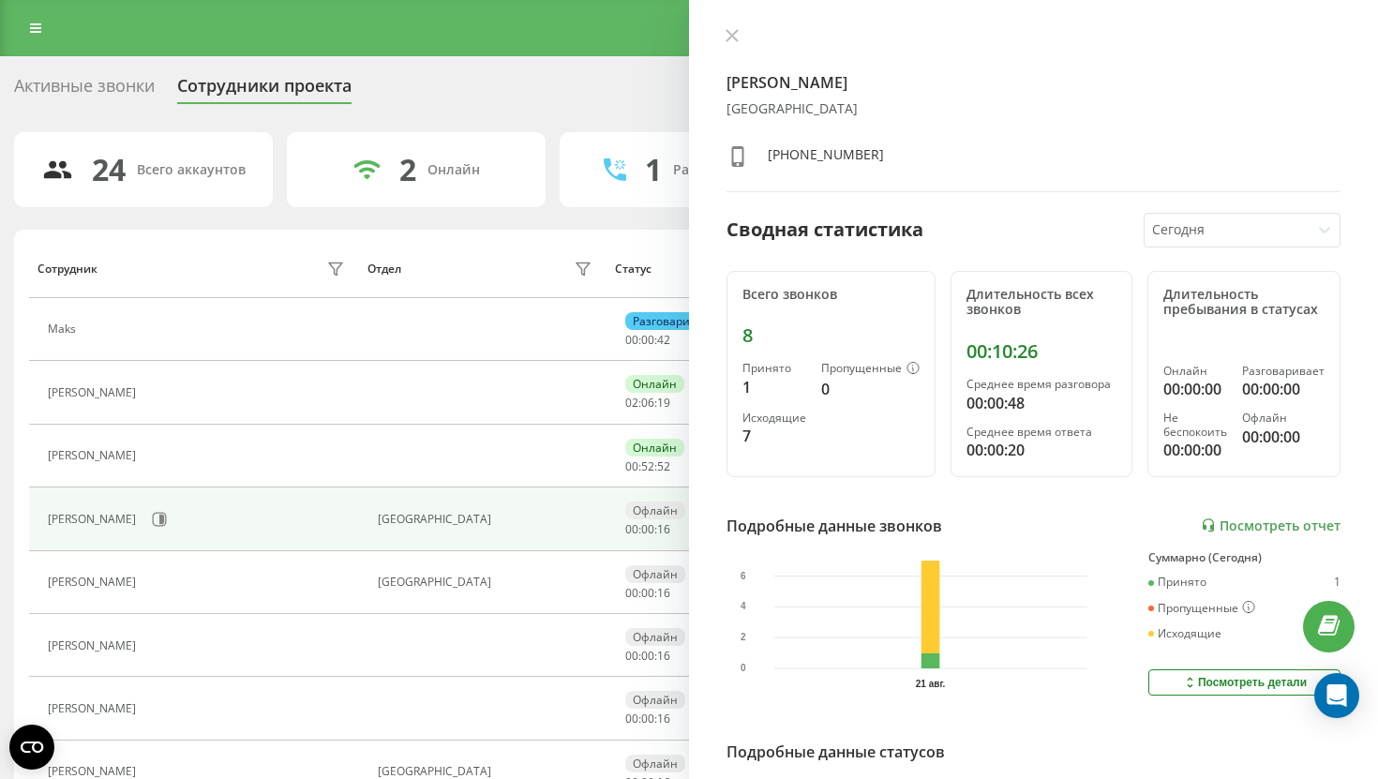
click at [730, 22] on div "Vladyslav Stepaniuk Киев +380637493308 Сводная статистика Сегодня Всего звонков…" at bounding box center [1033, 389] width 689 height 779
click at [726, 38] on icon at bounding box center [731, 35] width 13 height 13
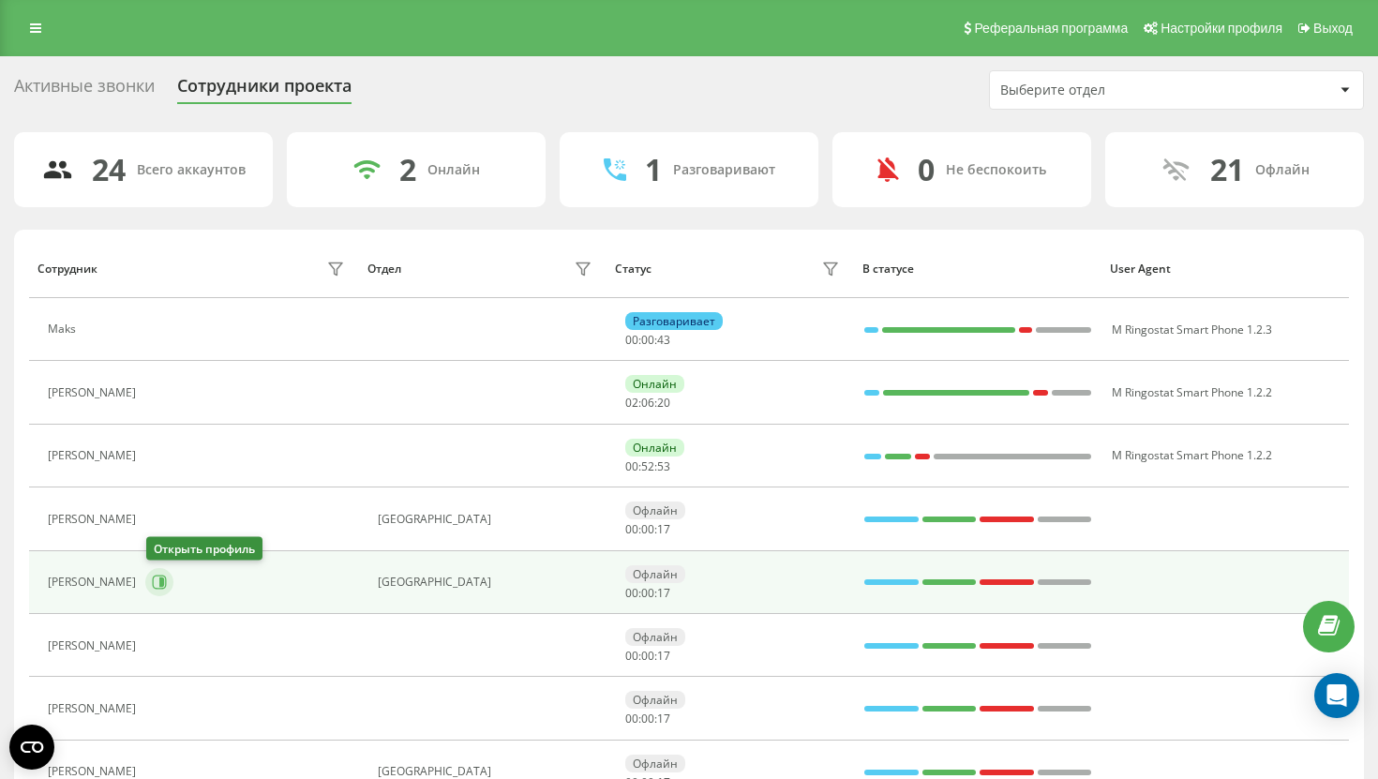
click at [150, 588] on button at bounding box center [159, 582] width 28 height 28
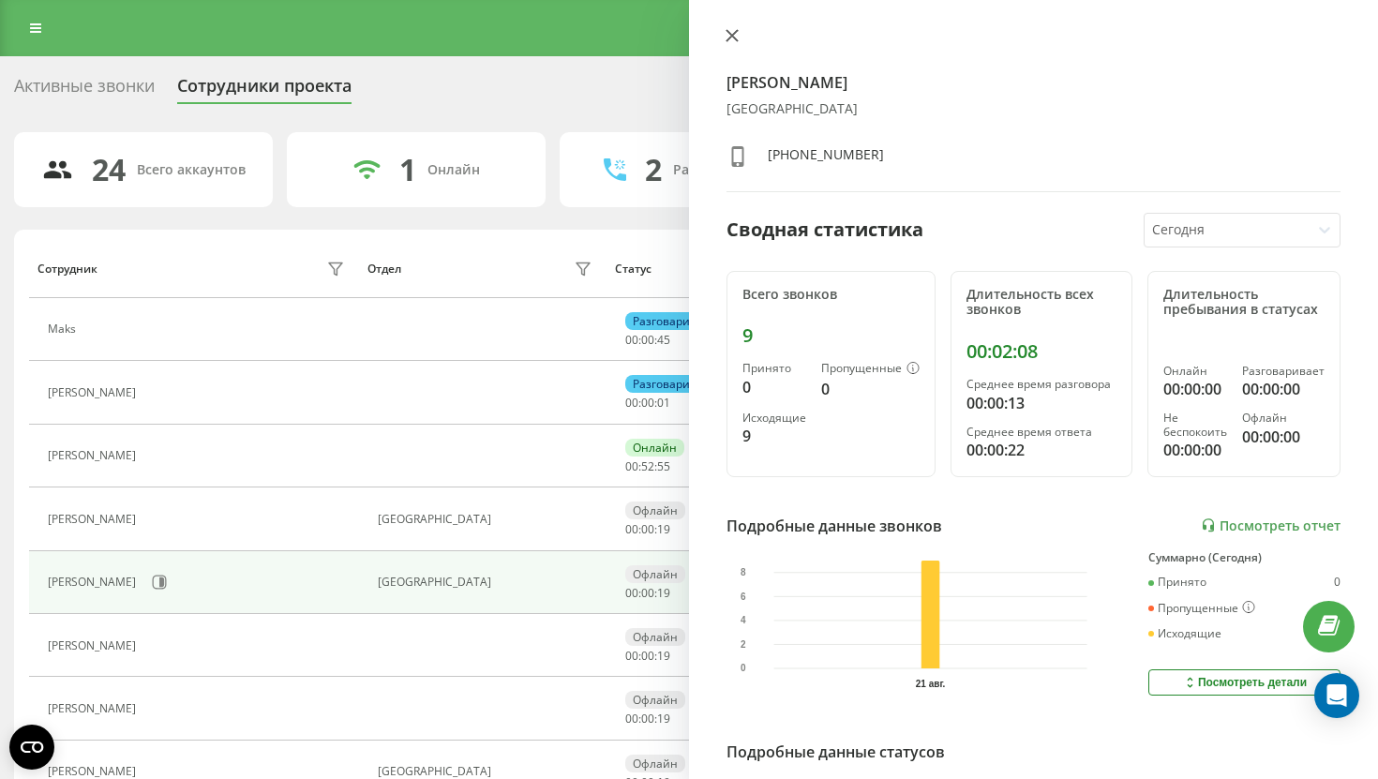
click at [724, 40] on button at bounding box center [732, 37] width 24 height 18
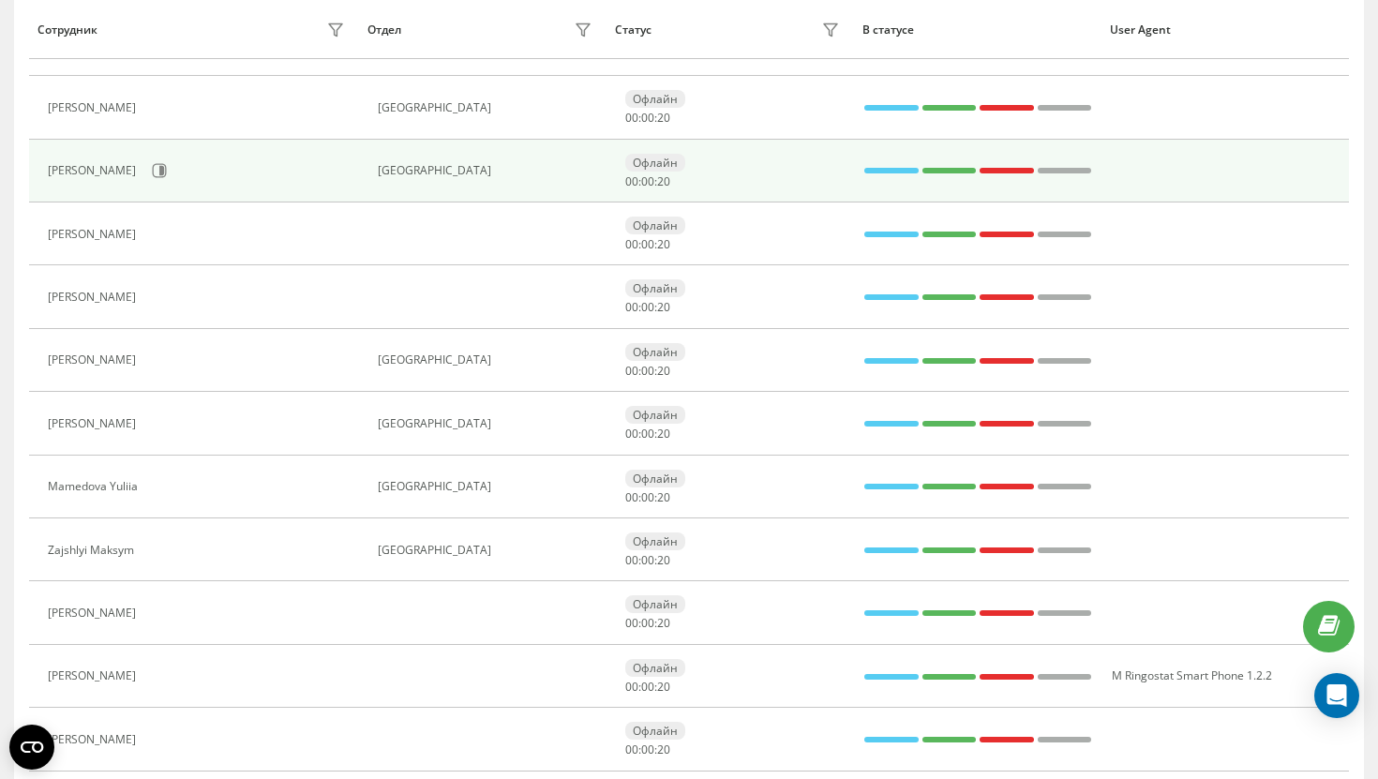
scroll to position [412, 0]
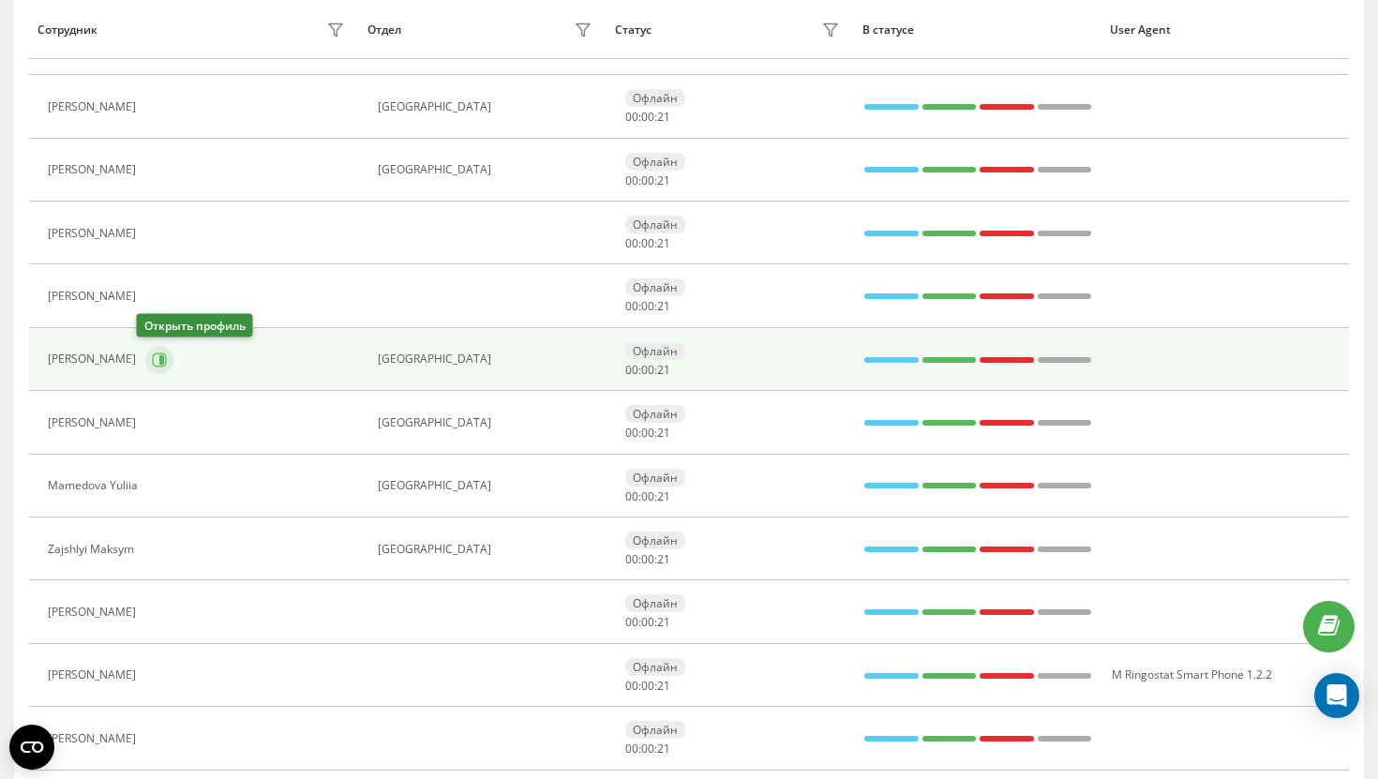
click at [159, 361] on icon at bounding box center [161, 358] width 5 height 9
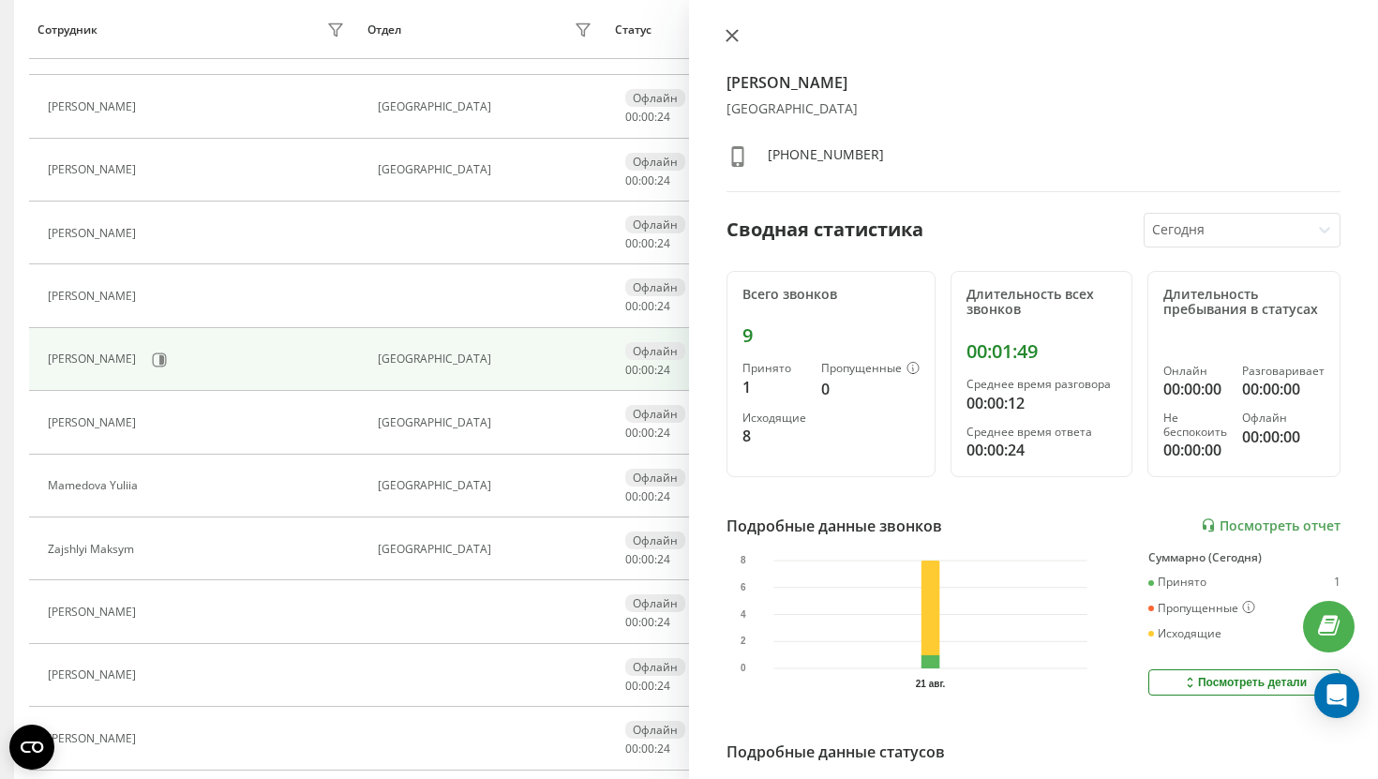
click at [725, 35] on icon at bounding box center [731, 35] width 13 height 13
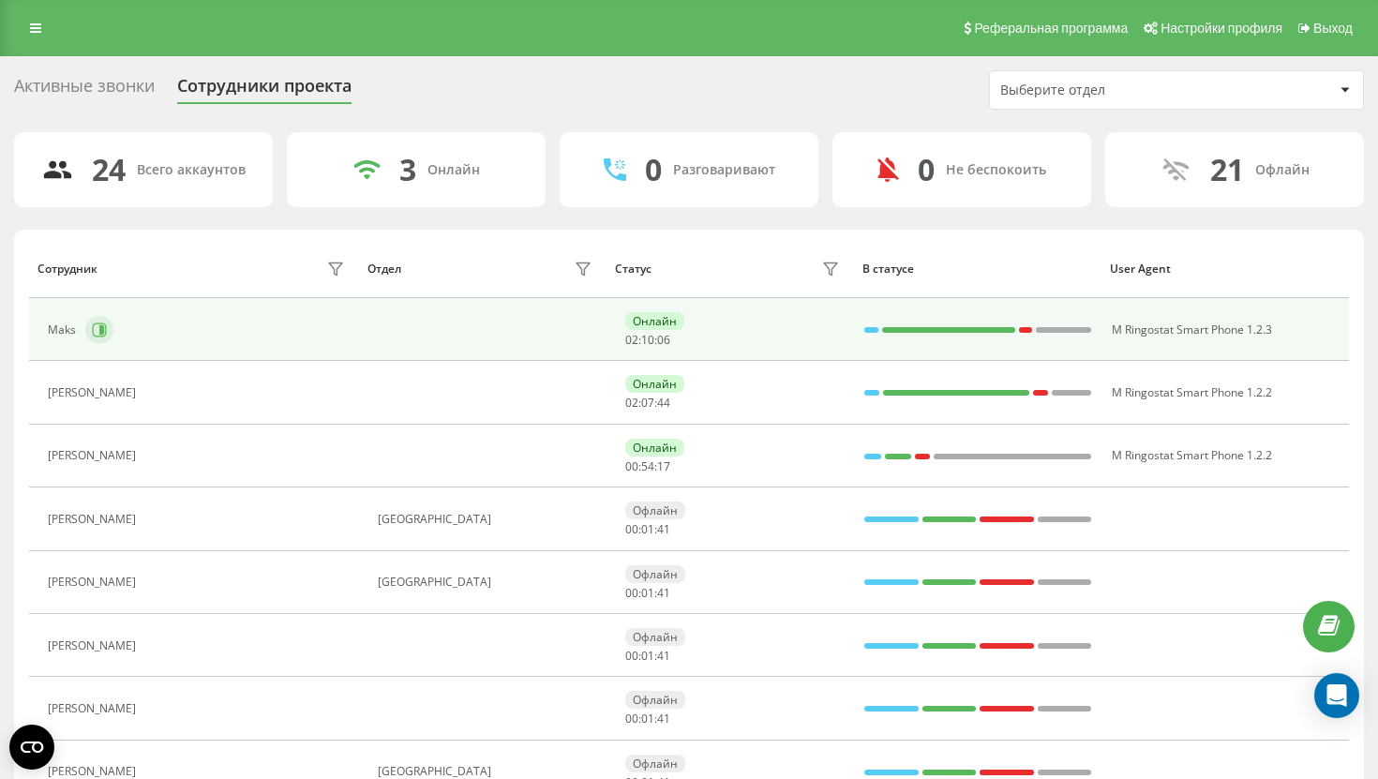
click at [102, 336] on icon at bounding box center [99, 329] width 15 height 15
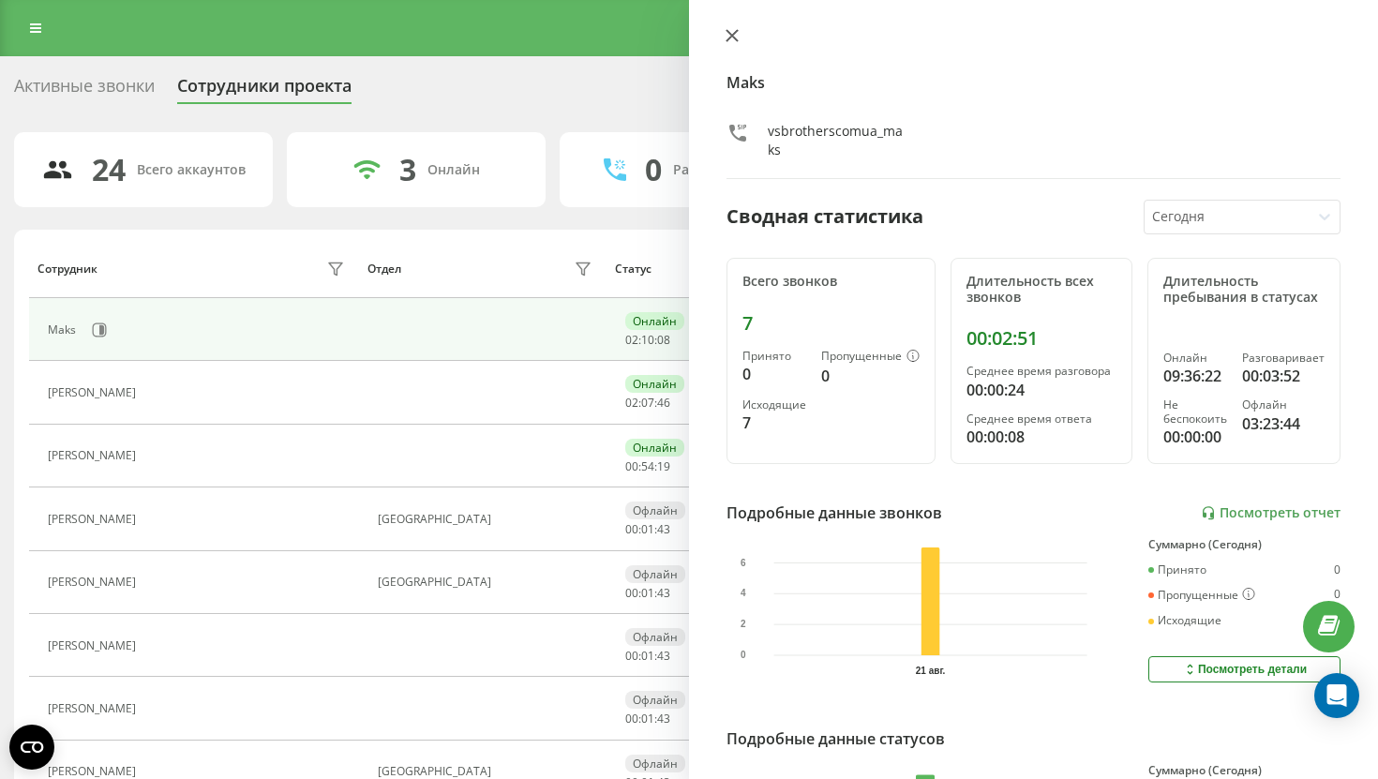
click at [724, 30] on button at bounding box center [732, 37] width 24 height 18
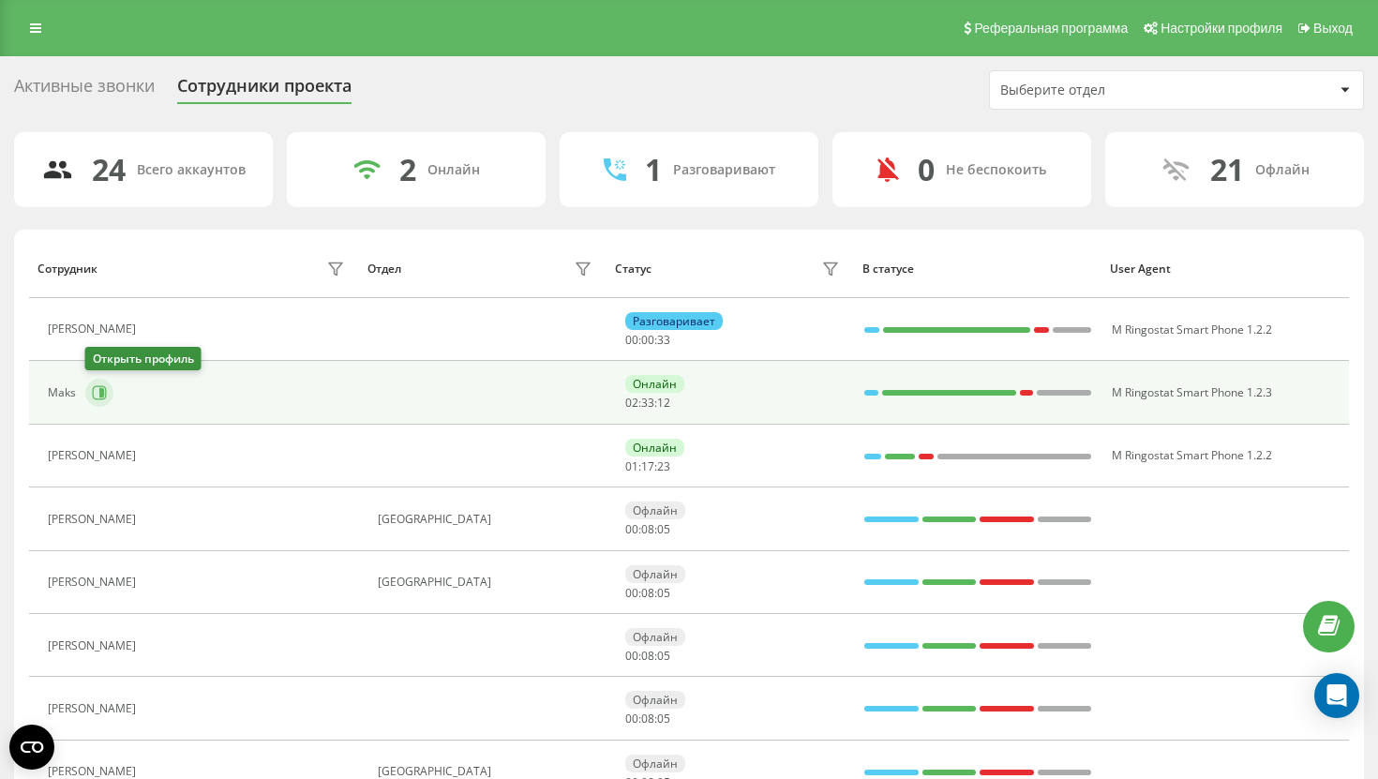
click at [101, 389] on icon at bounding box center [101, 392] width 5 height 9
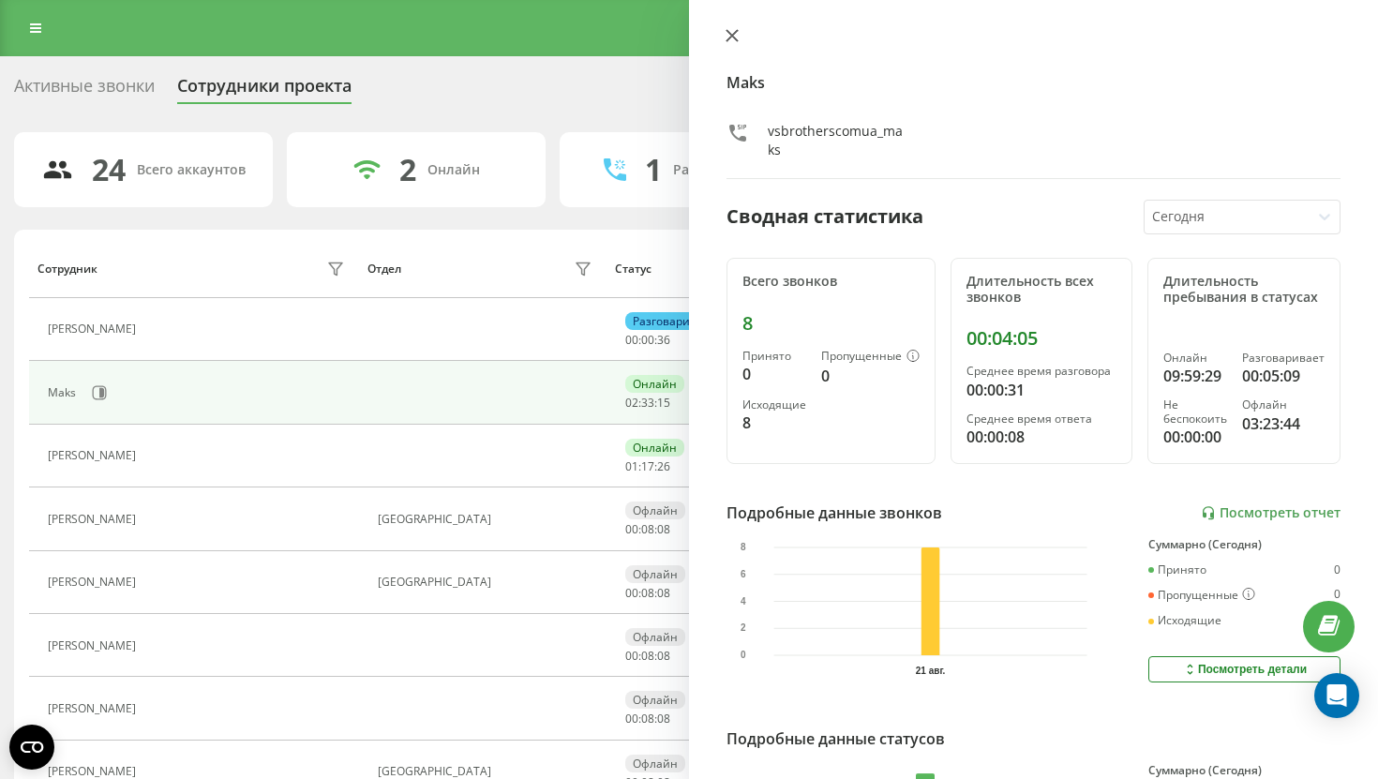
click at [732, 37] on icon at bounding box center [731, 35] width 13 height 13
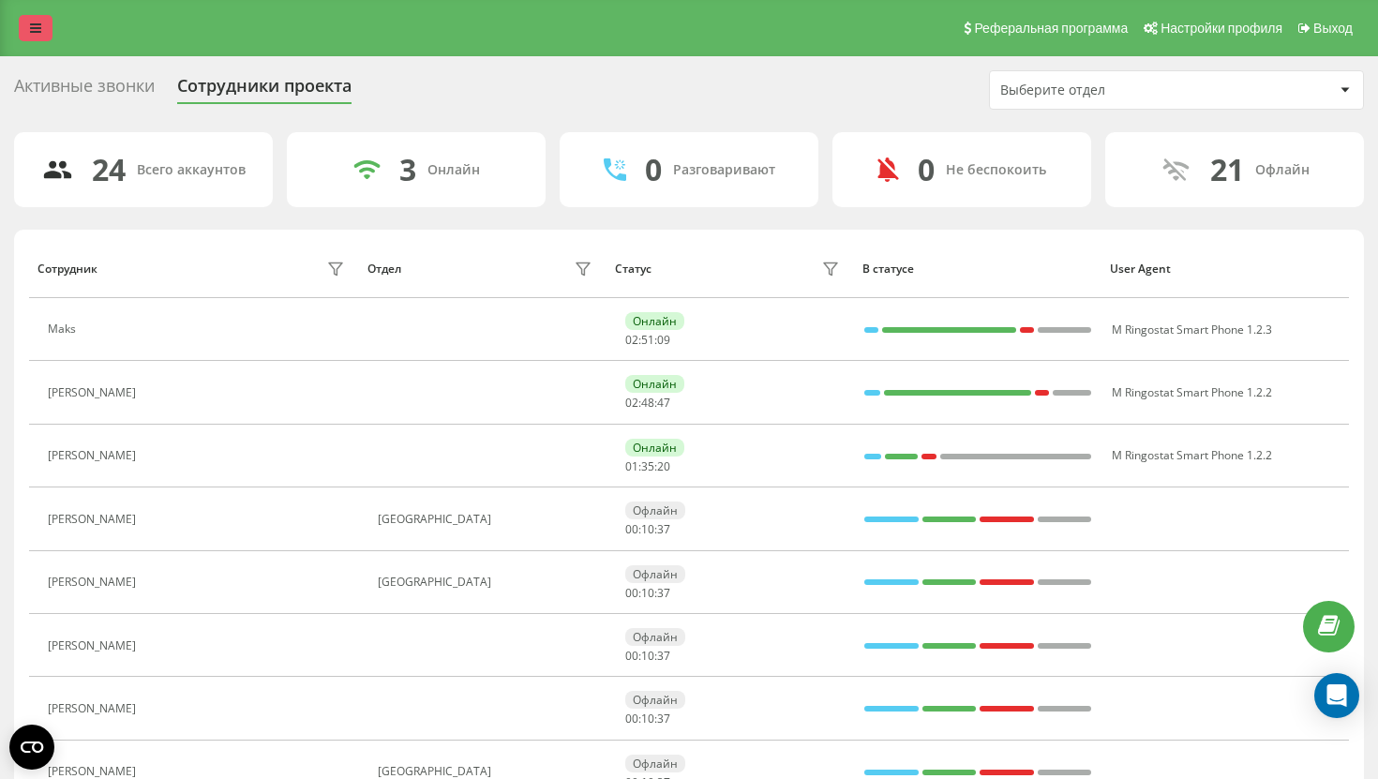
click at [42, 37] on link at bounding box center [36, 28] width 34 height 26
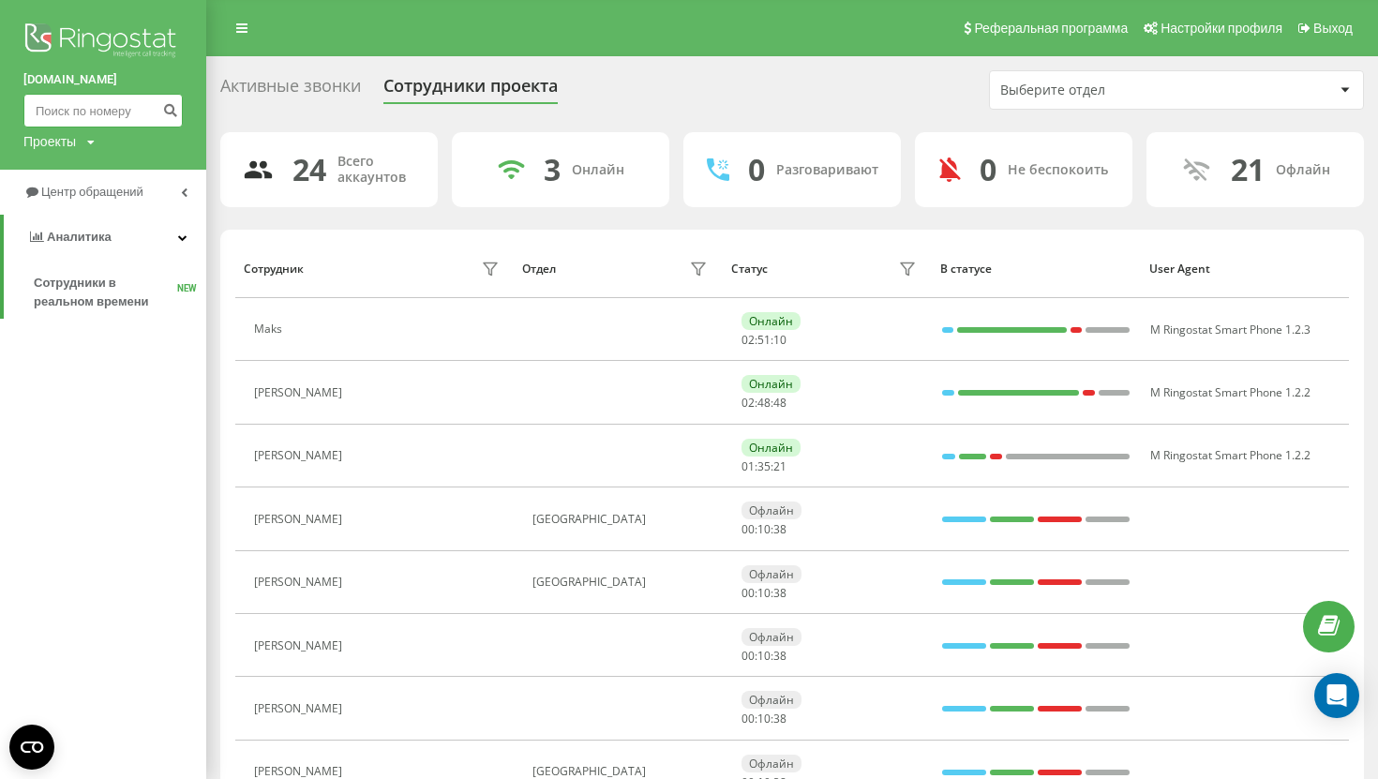
click at [115, 117] on input at bounding box center [102, 111] width 159 height 34
paste input "+48 790 375 439"
type input "48 790 375 439"
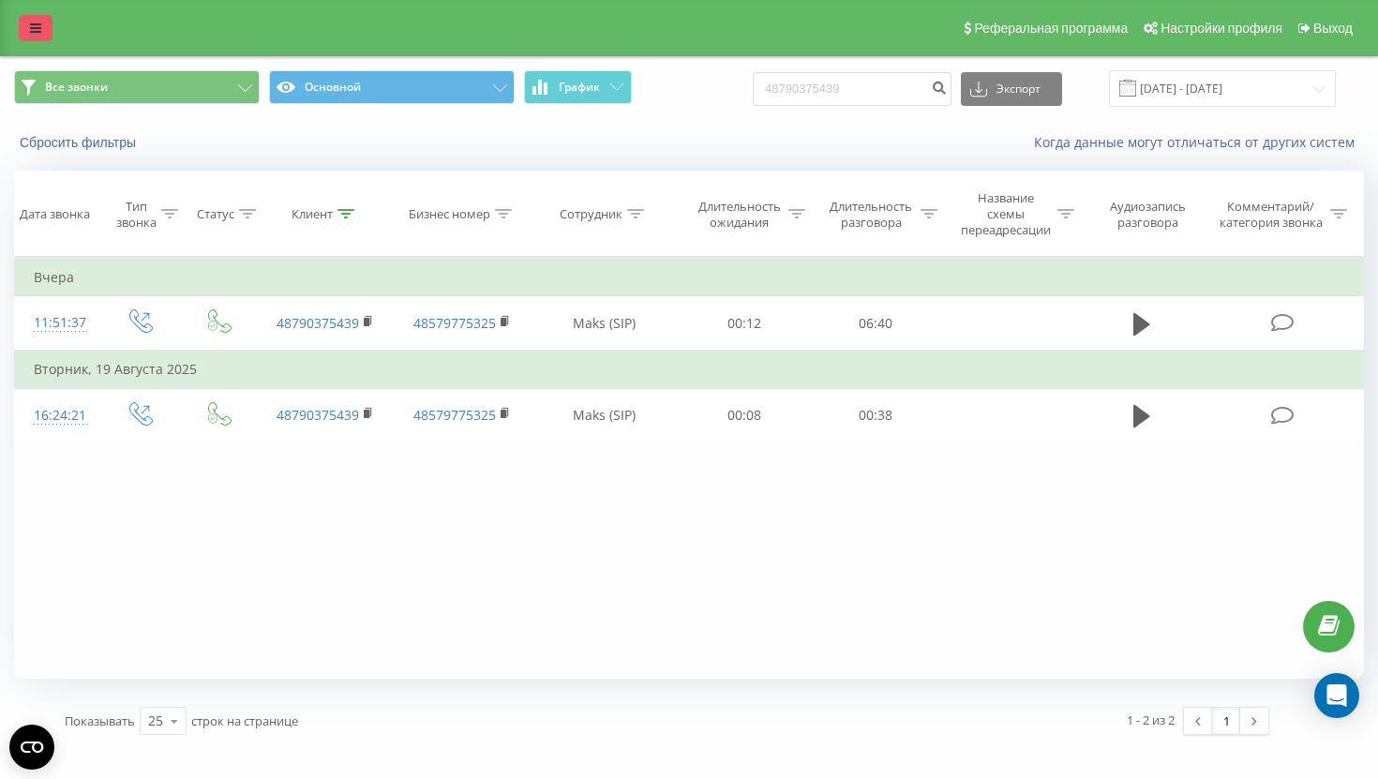
click at [42, 29] on link at bounding box center [36, 28] width 34 height 26
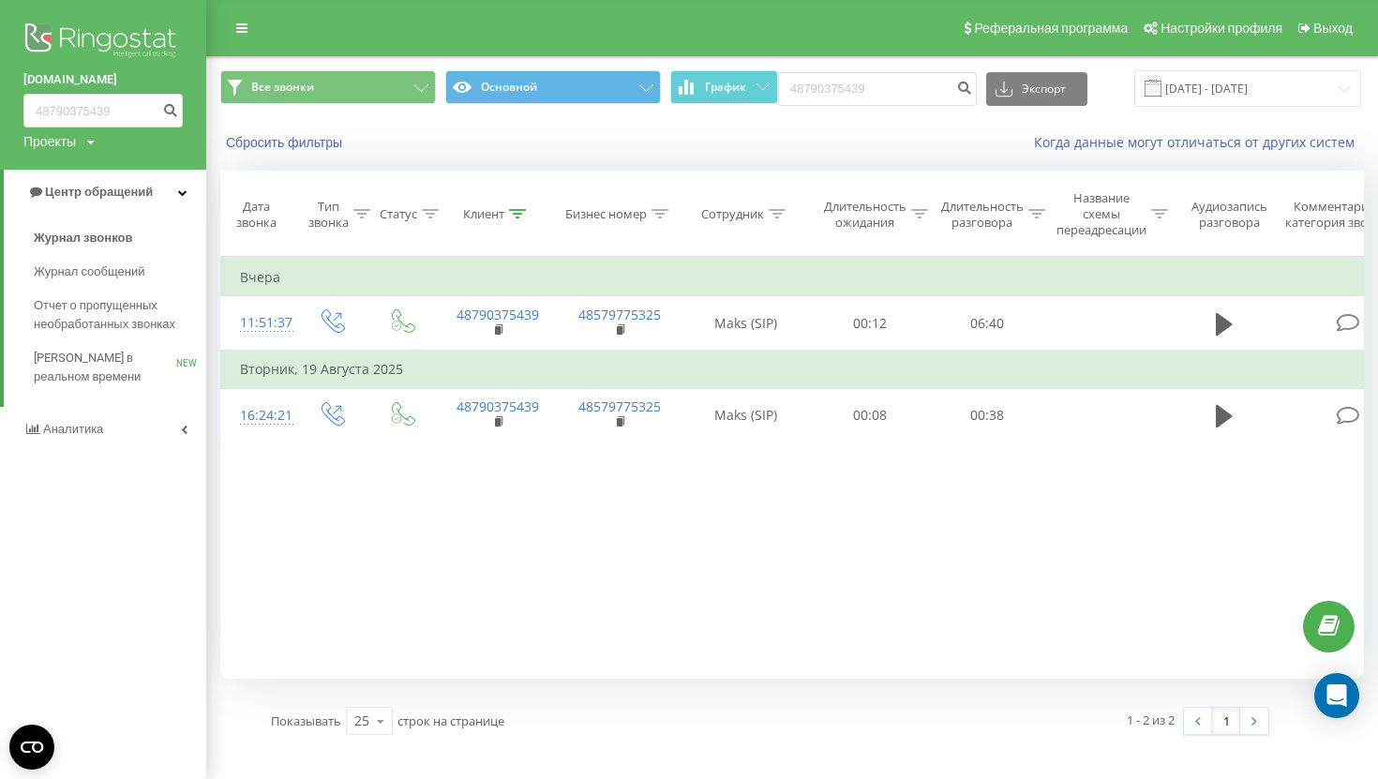
click at [119, 460] on div "[DOMAIN_NAME] 48790375439 Проекты [DOMAIN_NAME] Центр обращений Журнал звонков …" at bounding box center [103, 389] width 206 height 779
click at [150, 425] on link "Аналитика" at bounding box center [103, 429] width 206 height 45
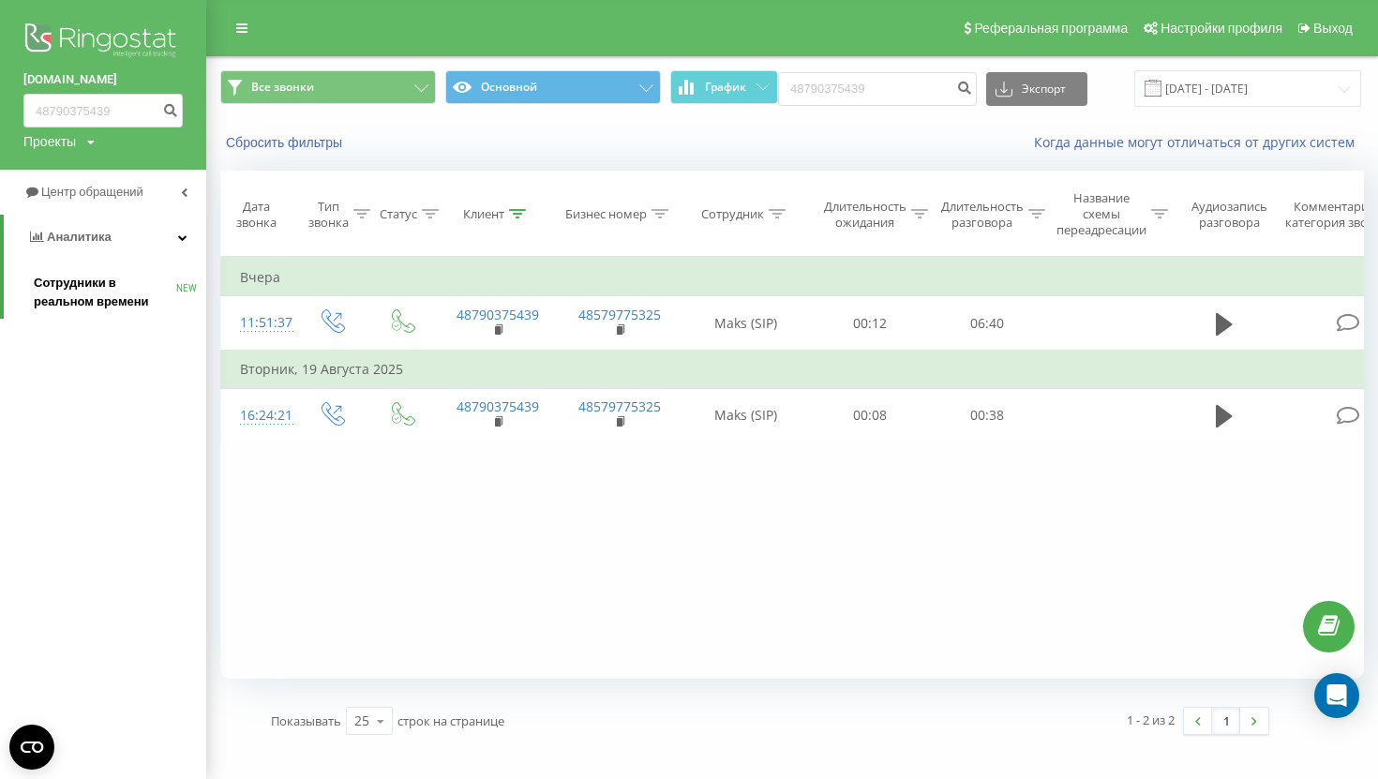
click at [120, 291] on span "Сотрудники в реальном времени" at bounding box center [105, 292] width 142 height 37
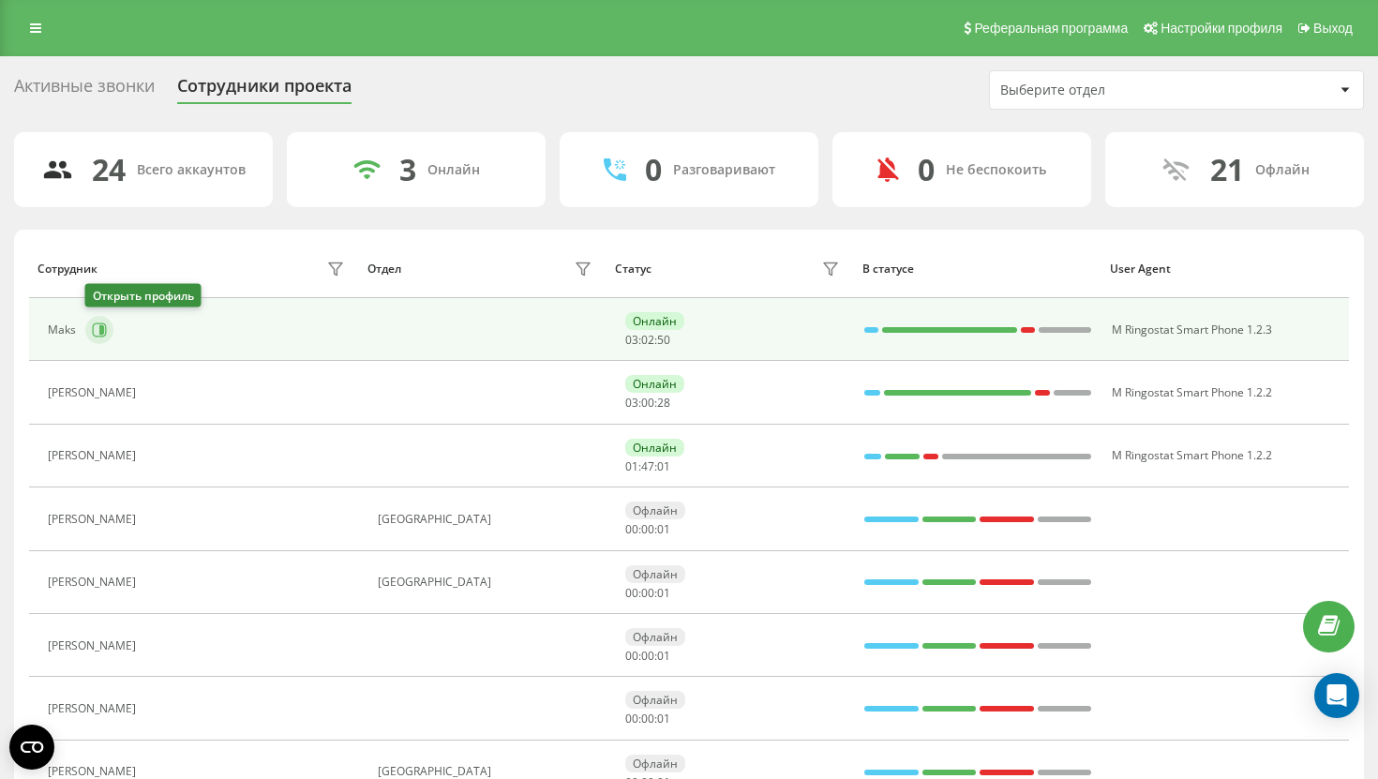
click at [97, 317] on button at bounding box center [99, 330] width 28 height 28
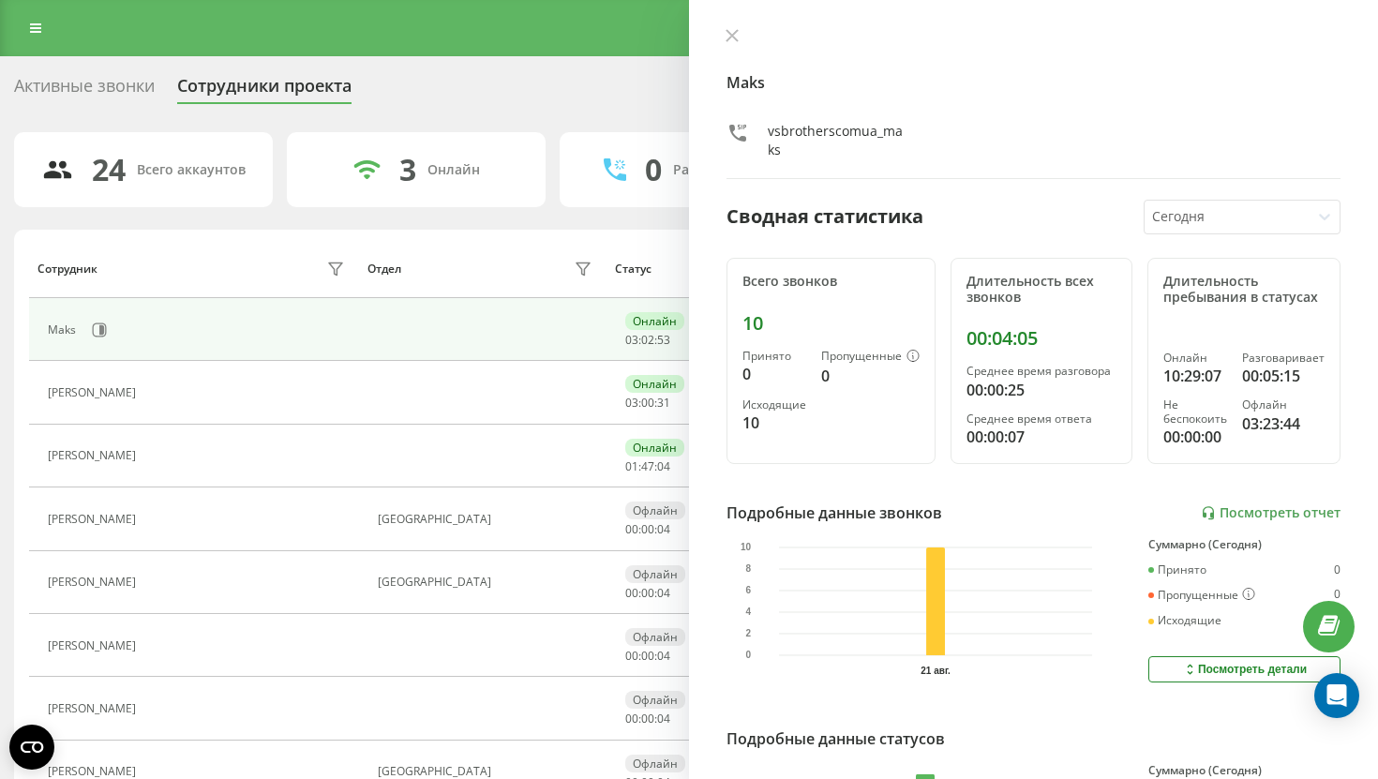
click at [726, 26] on div "Maks vsbrotherscomua_maks Сводная статистика [DATE] Всего звонков 10 Принято 0 …" at bounding box center [1033, 389] width 689 height 779
click at [726, 30] on icon at bounding box center [731, 35] width 11 height 11
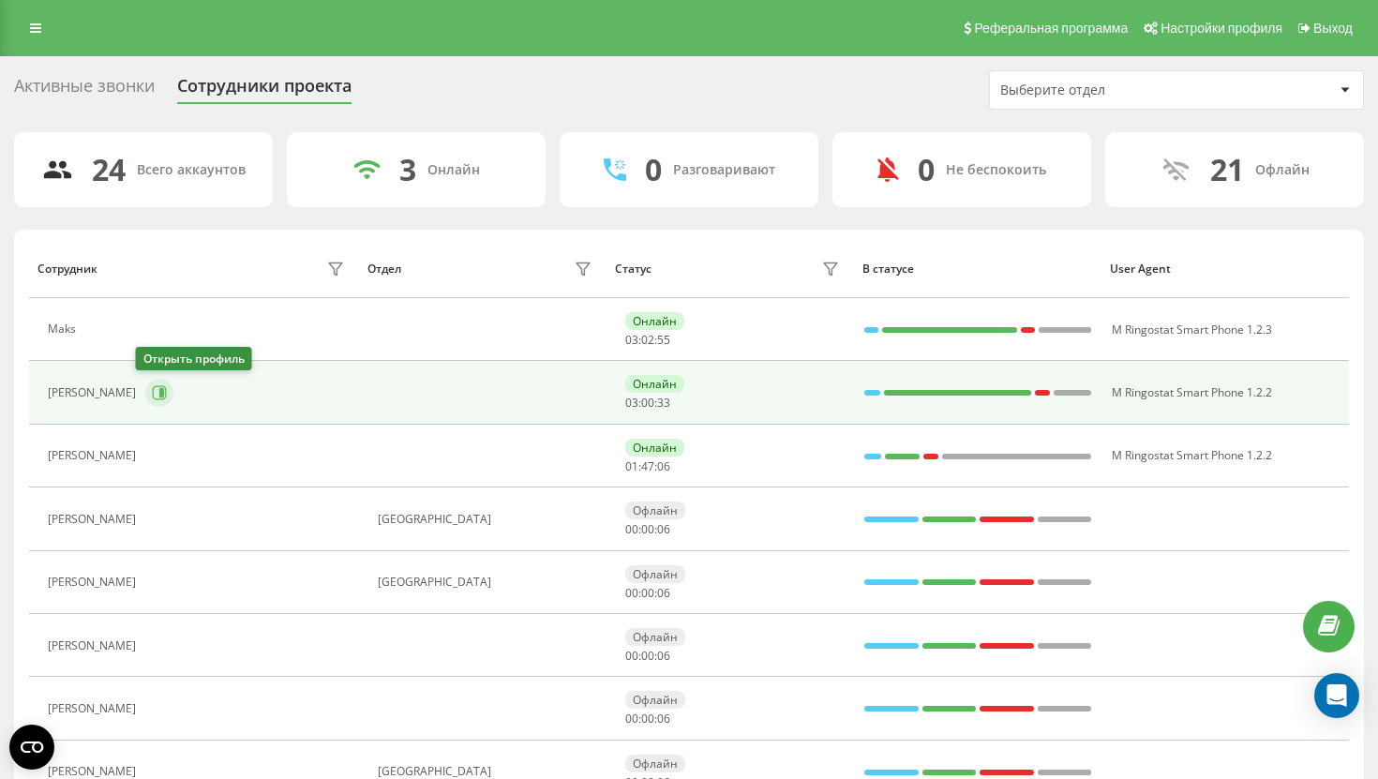
click at [152, 387] on icon at bounding box center [159, 392] width 15 height 15
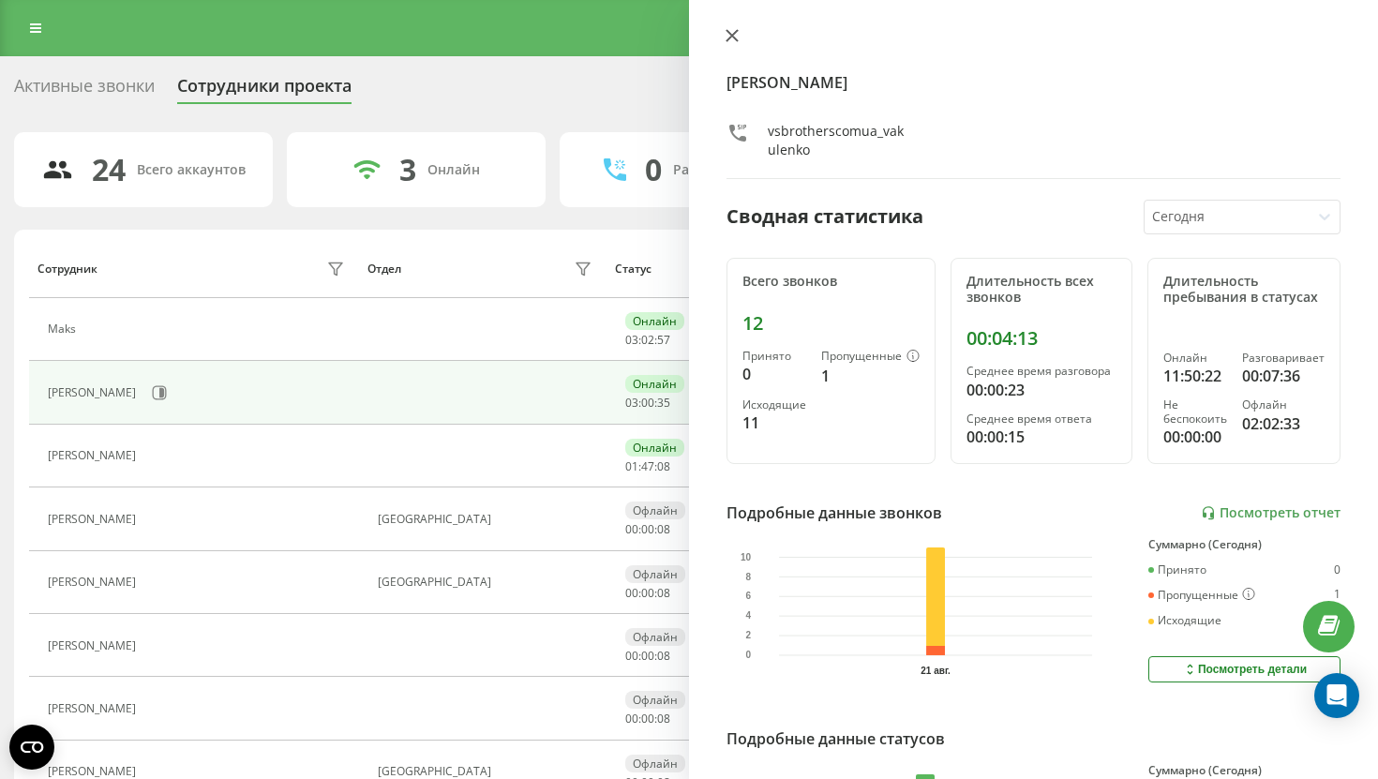
click at [737, 38] on icon at bounding box center [731, 35] width 13 height 13
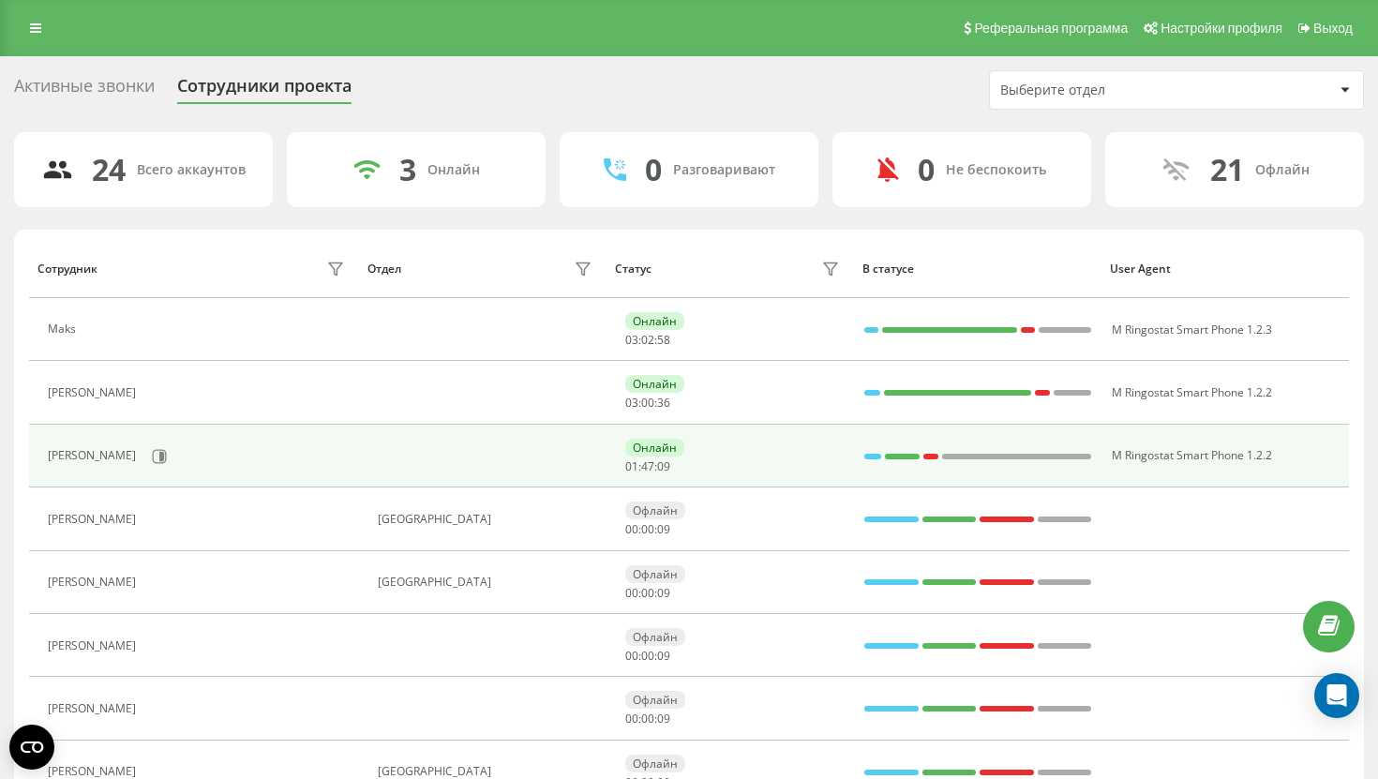
click at [162, 467] on div "[PERSON_NAME]" at bounding box center [198, 456] width 301 height 32
click at [157, 465] on button at bounding box center [159, 456] width 28 height 28
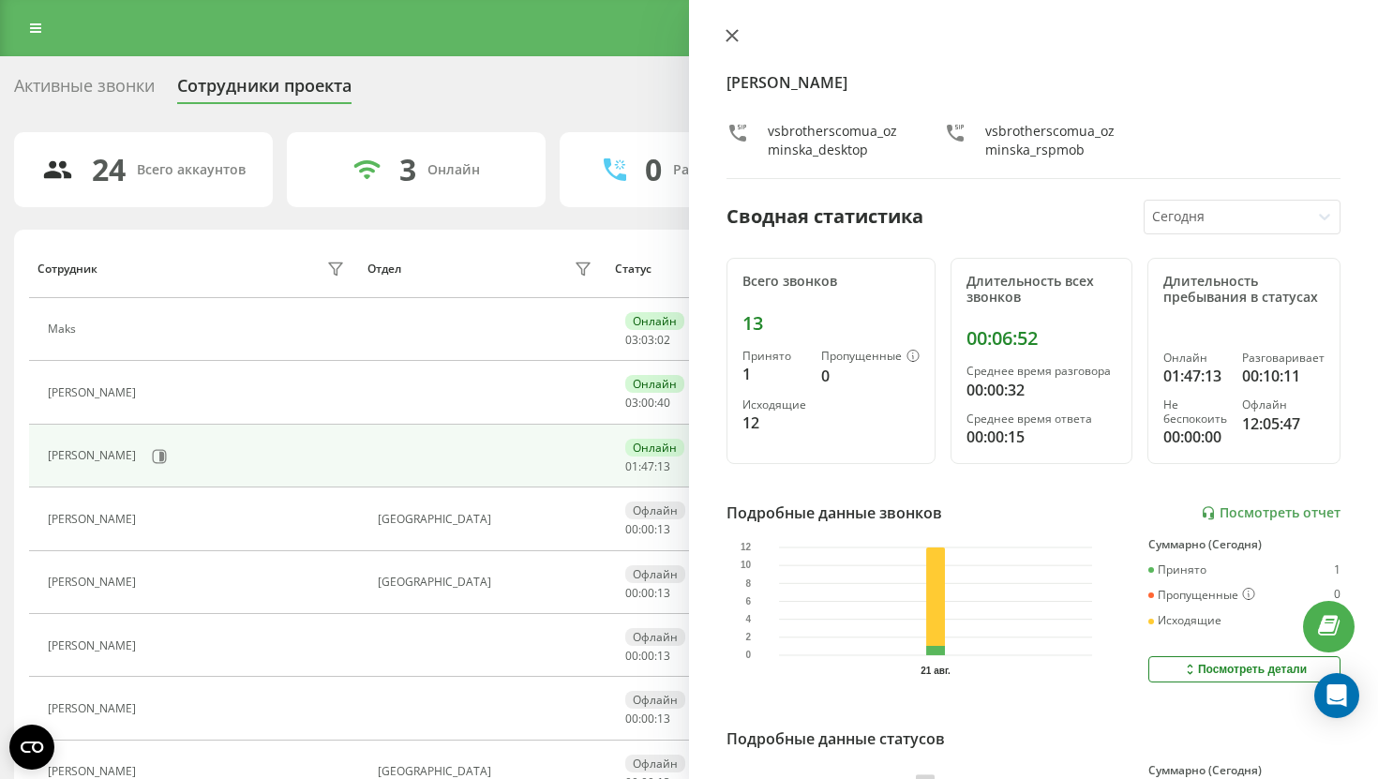
click at [740, 28] on button at bounding box center [732, 37] width 24 height 18
